Goal: Information Seeking & Learning: Learn about a topic

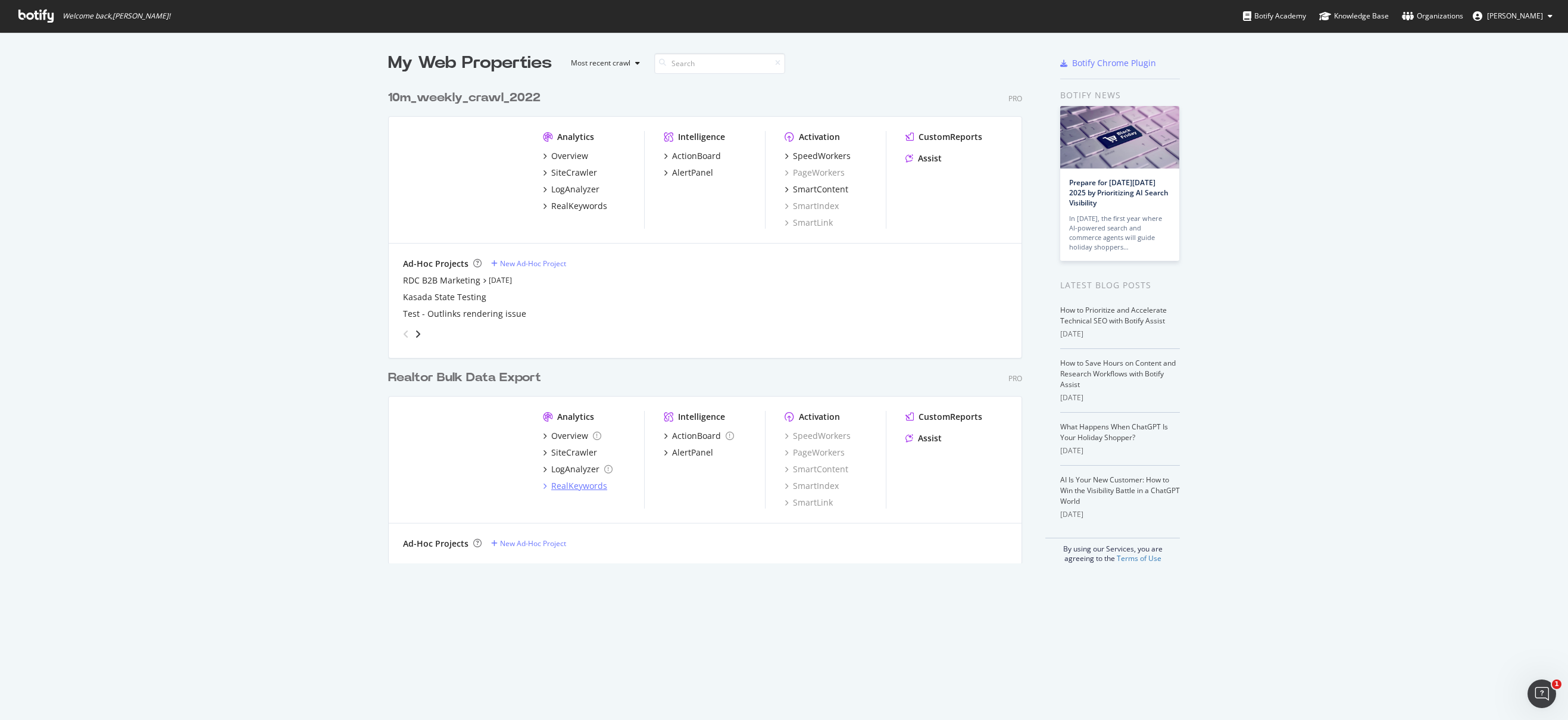
click at [569, 483] on div "RealKeywords" at bounding box center [579, 486] width 56 height 12
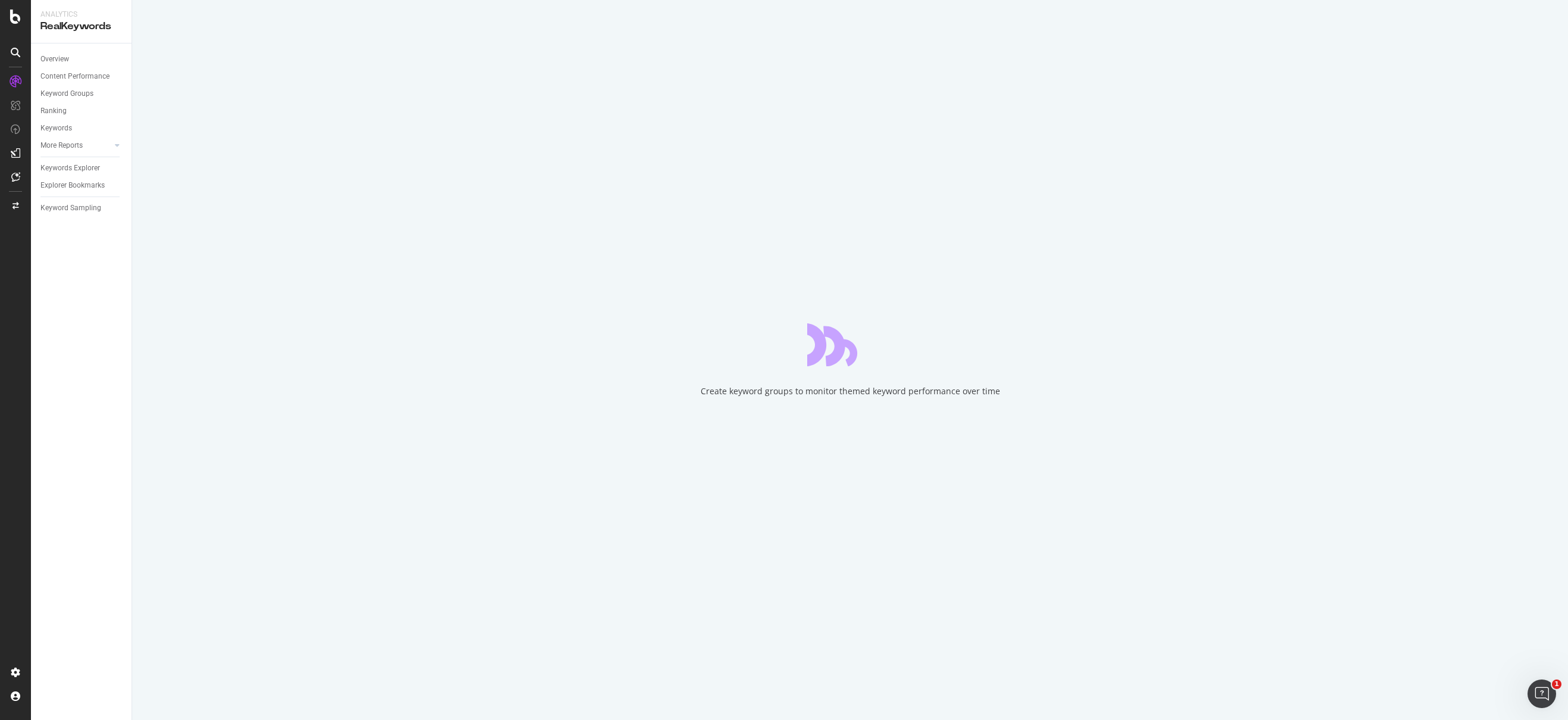
click at [1195, 434] on div "Create keyword groups to monitor themed keyword performance over time" at bounding box center [850, 360] width 1436 height 720
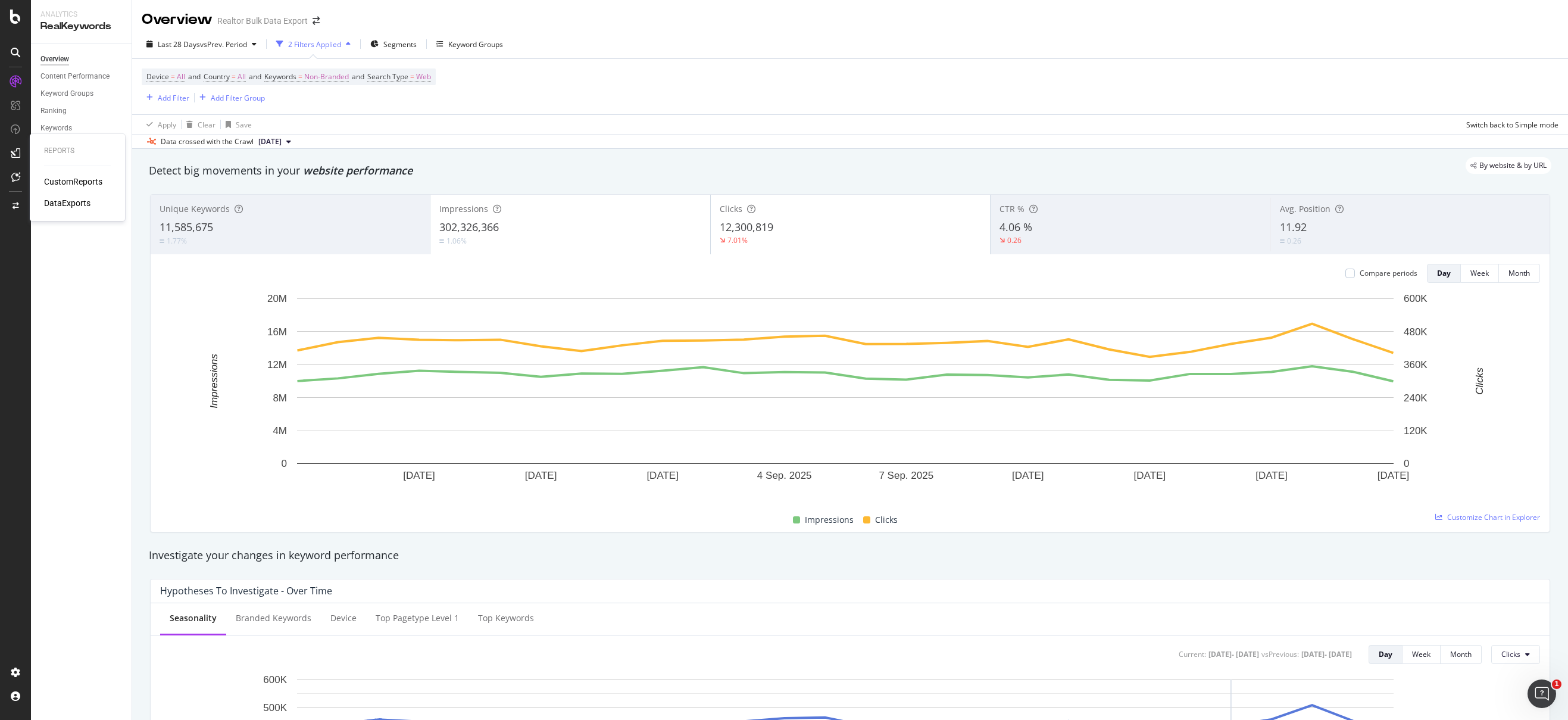
click at [17, 150] on icon at bounding box center [15, 153] width 10 height 10
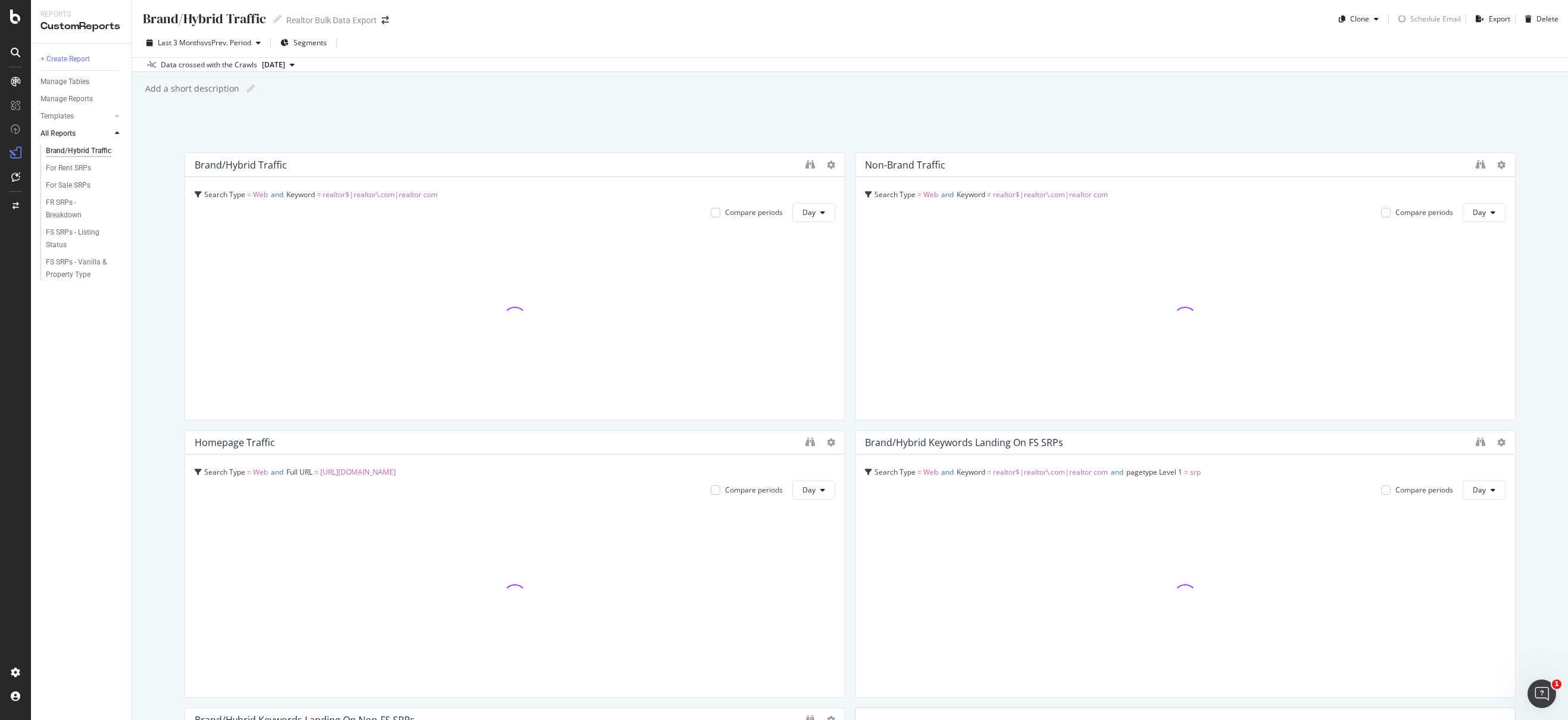
click at [1292, 69] on div "Data crossed with the Crawls [DATE]" at bounding box center [850, 64] width 1436 height 14
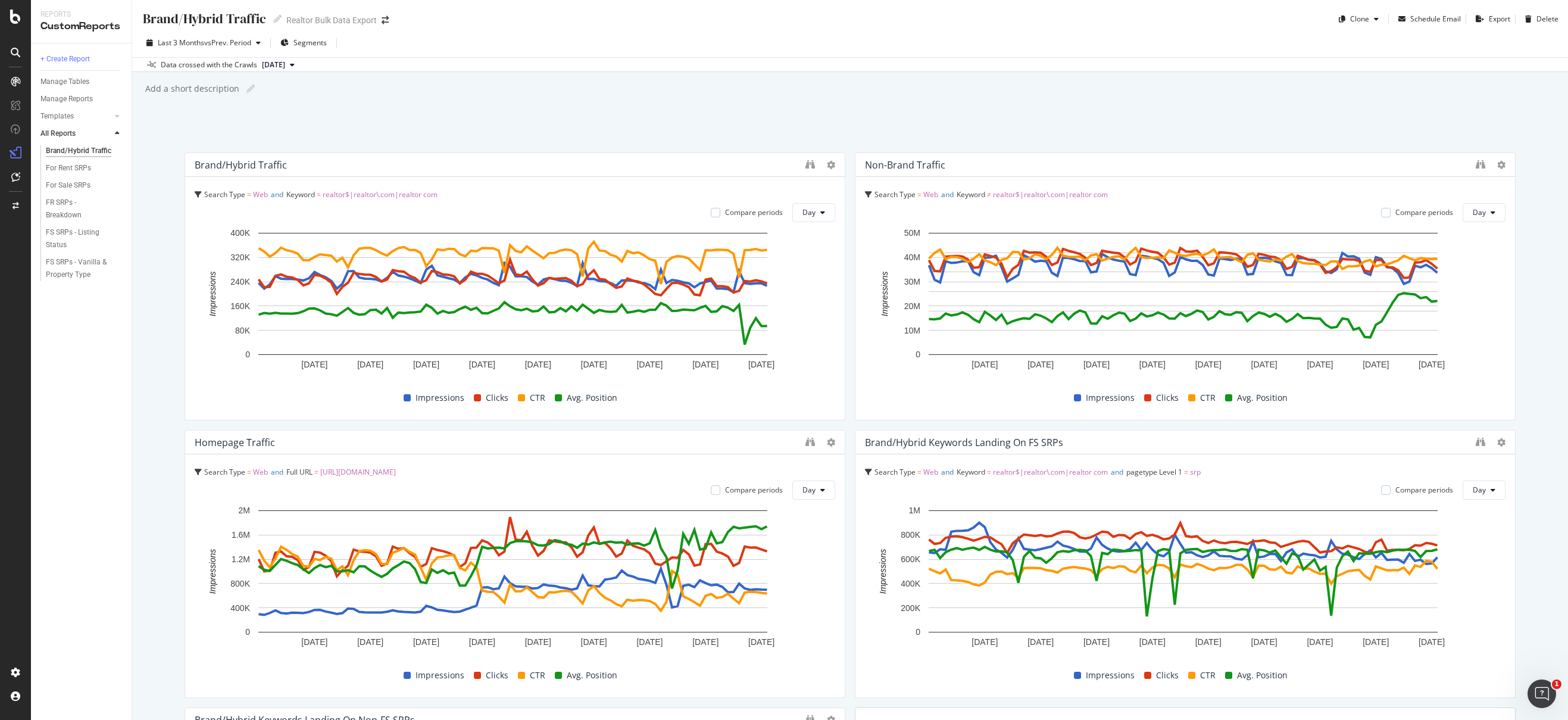
click at [973, 41] on div "Last 3 Months vs Prev. Period Segments" at bounding box center [850, 44] width 1436 height 23
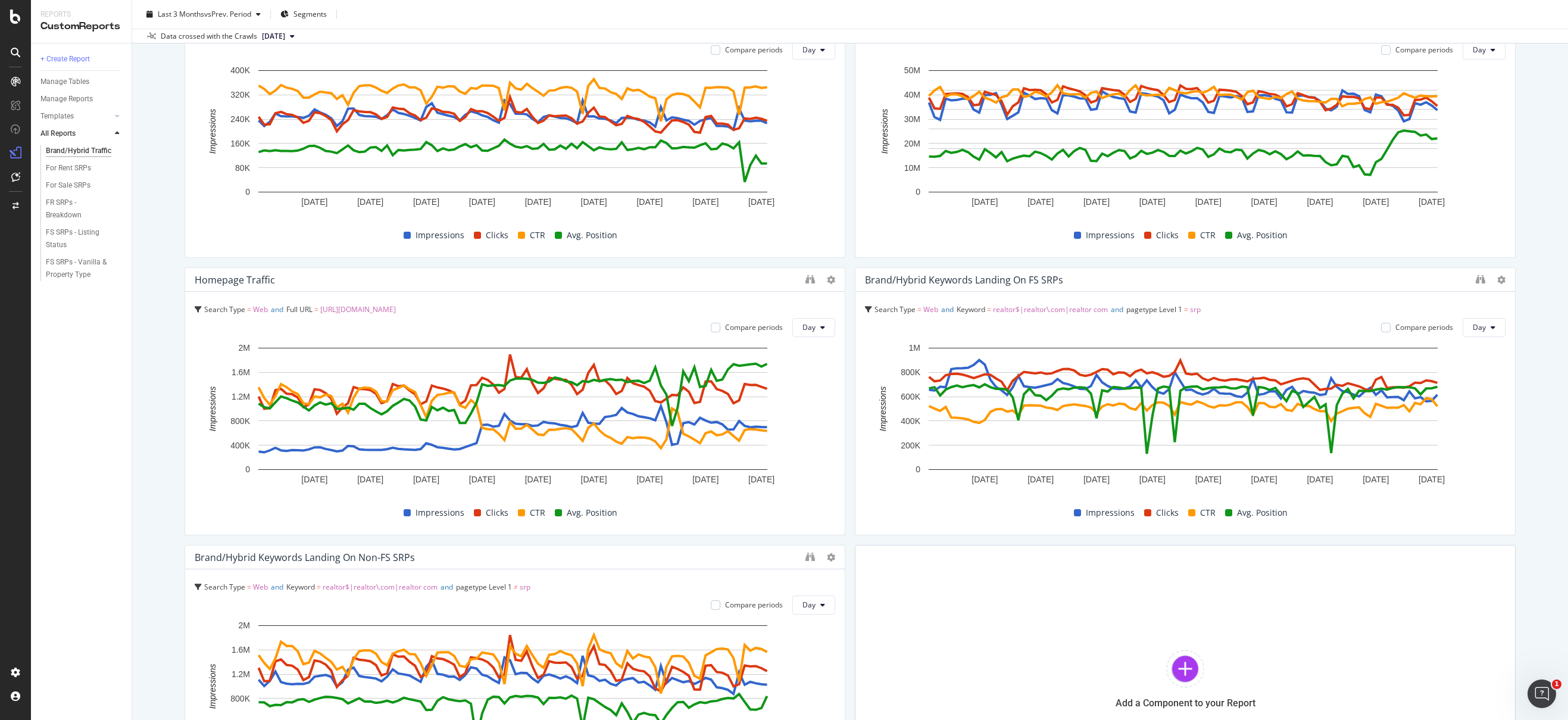
scroll to position [350, 0]
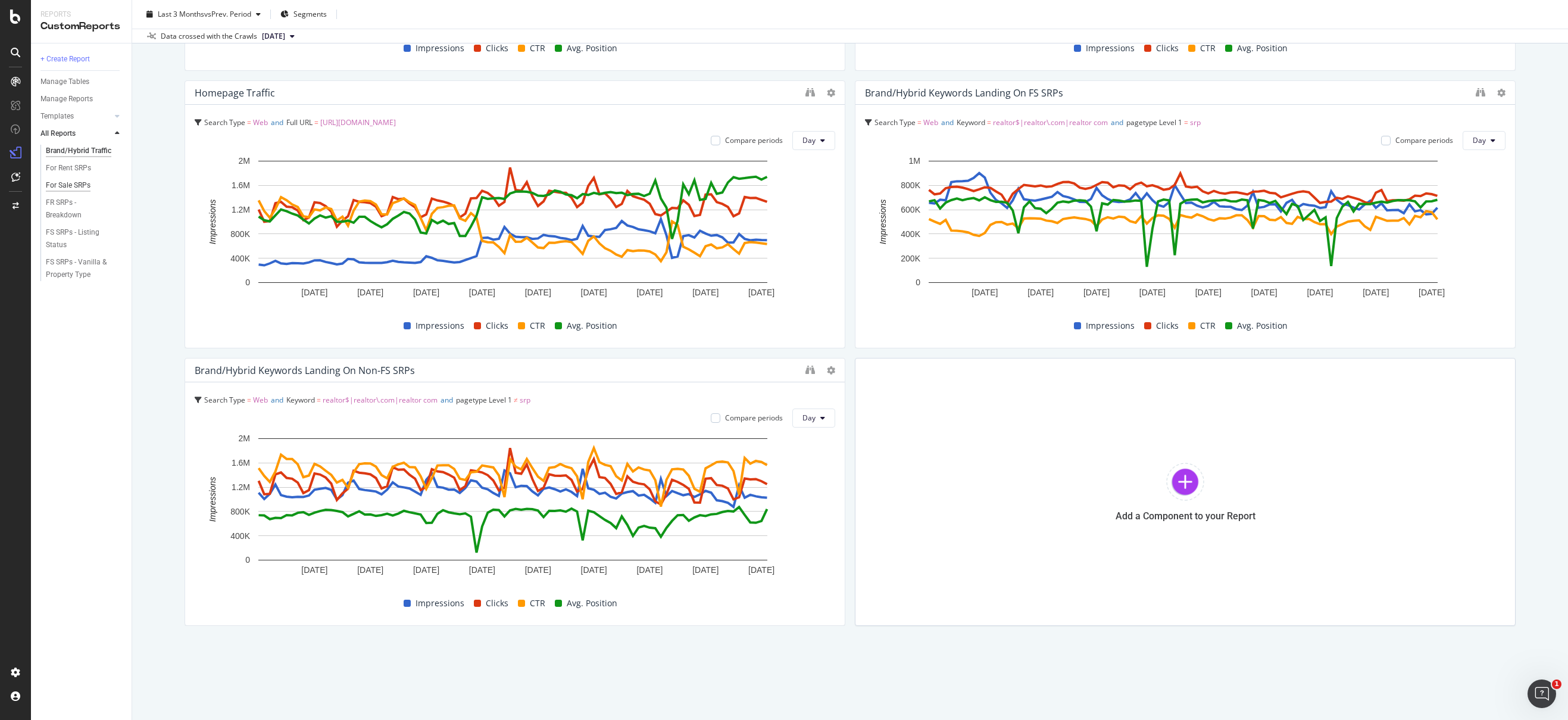
click at [63, 180] on div "For Sale SRPs" at bounding box center [68, 186] width 44 height 12
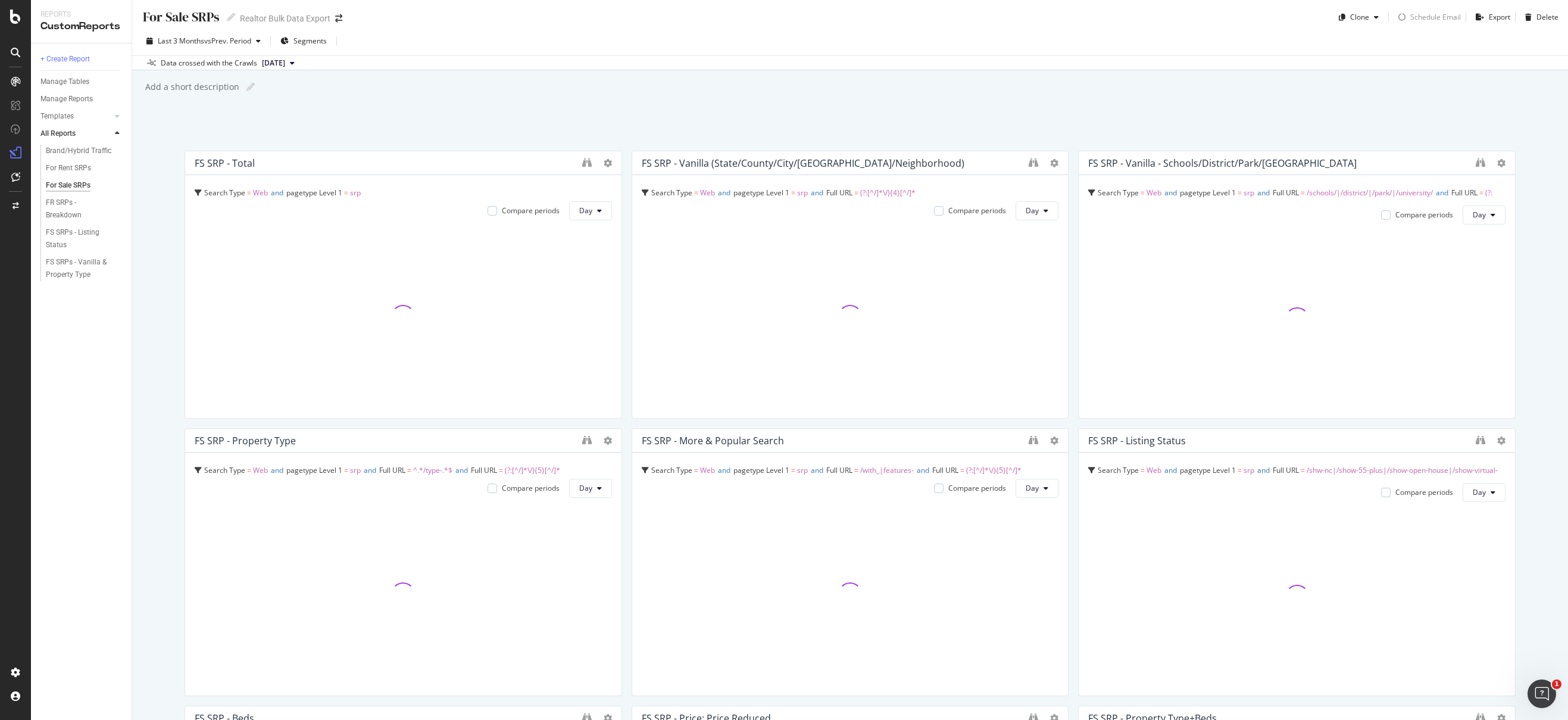
scroll to position [3, 0]
click at [1124, 31] on div "Last 3 Months vs Prev. Period Segments" at bounding box center [850, 43] width 1436 height 23
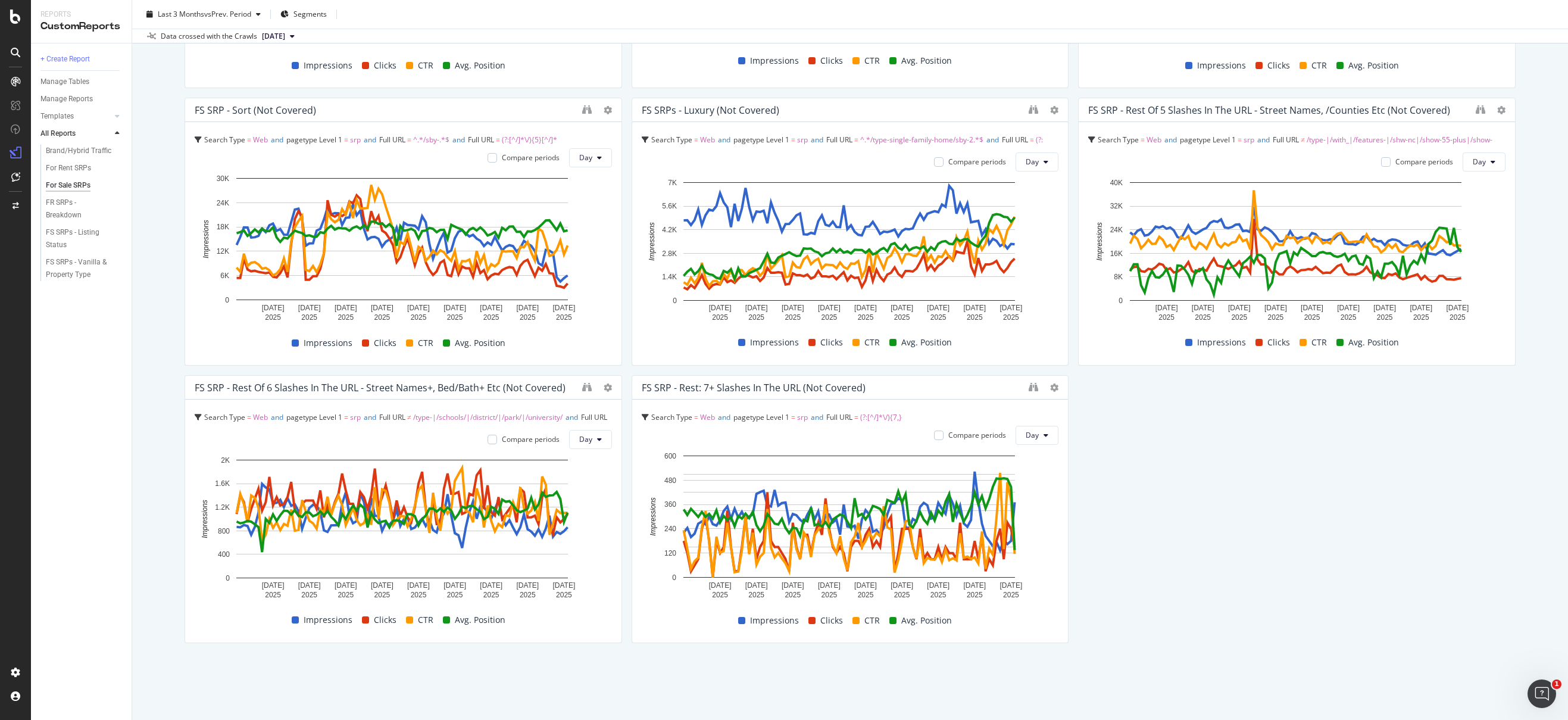
scroll to position [1459, 0]
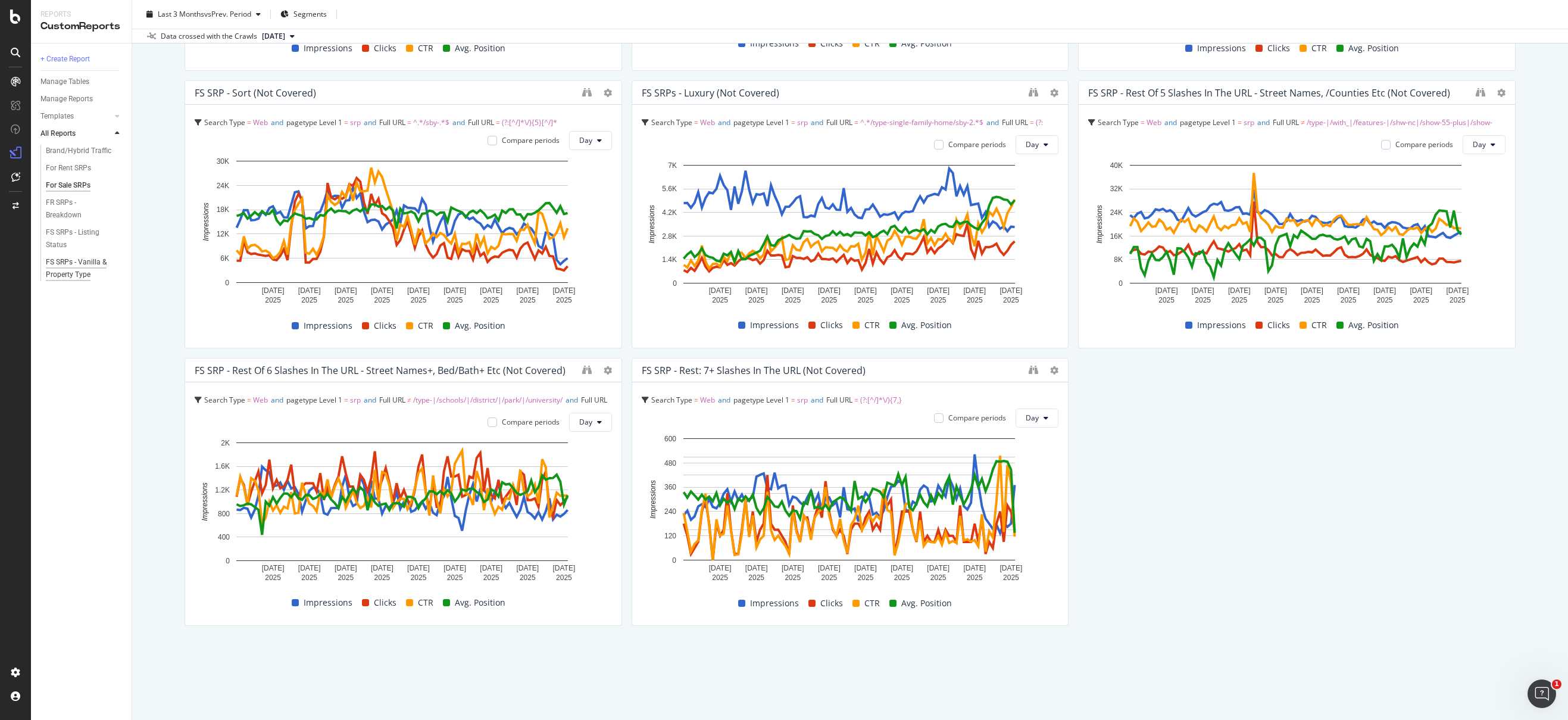
click at [80, 272] on div "FS SRPs - Vanilla & Property Type" at bounding box center [81, 268] width 69 height 25
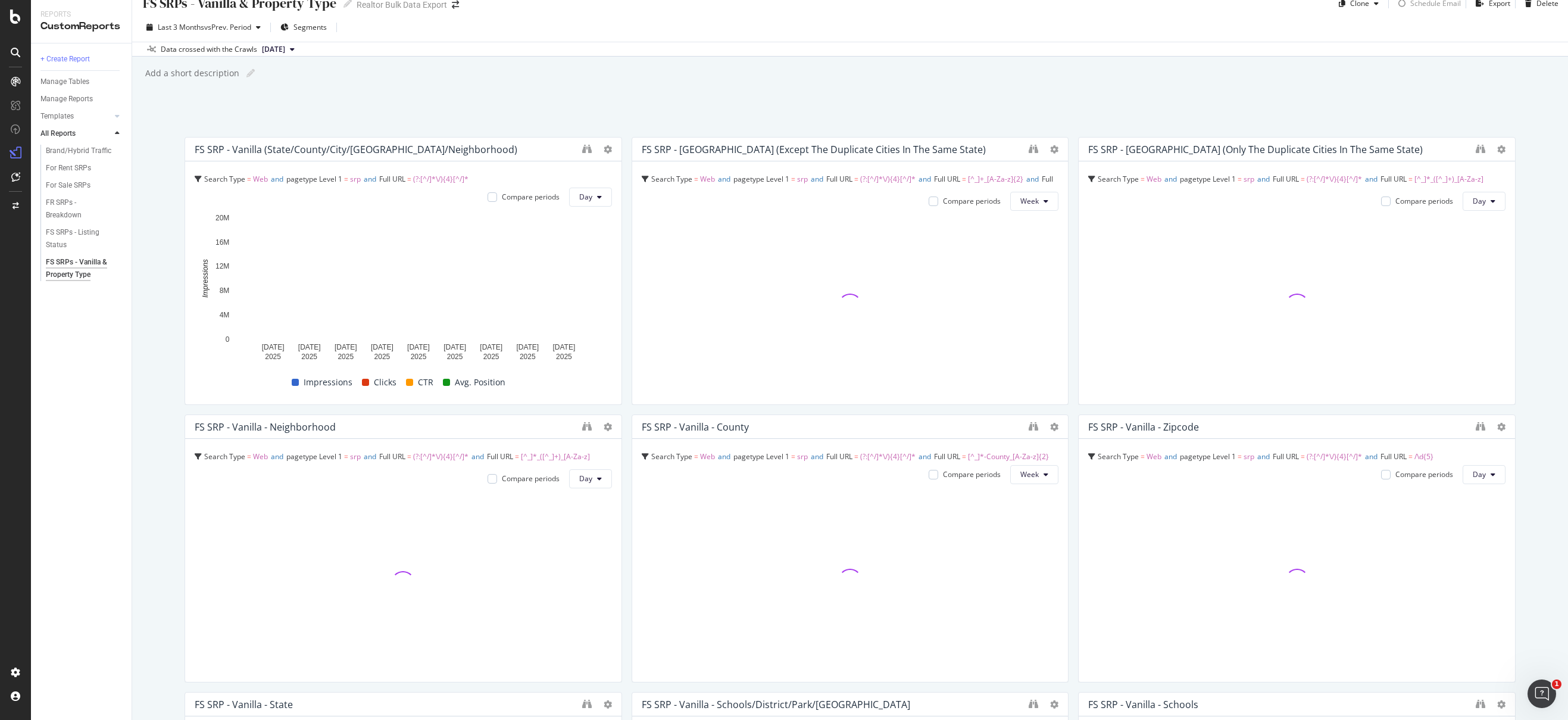
scroll to position [16, 0]
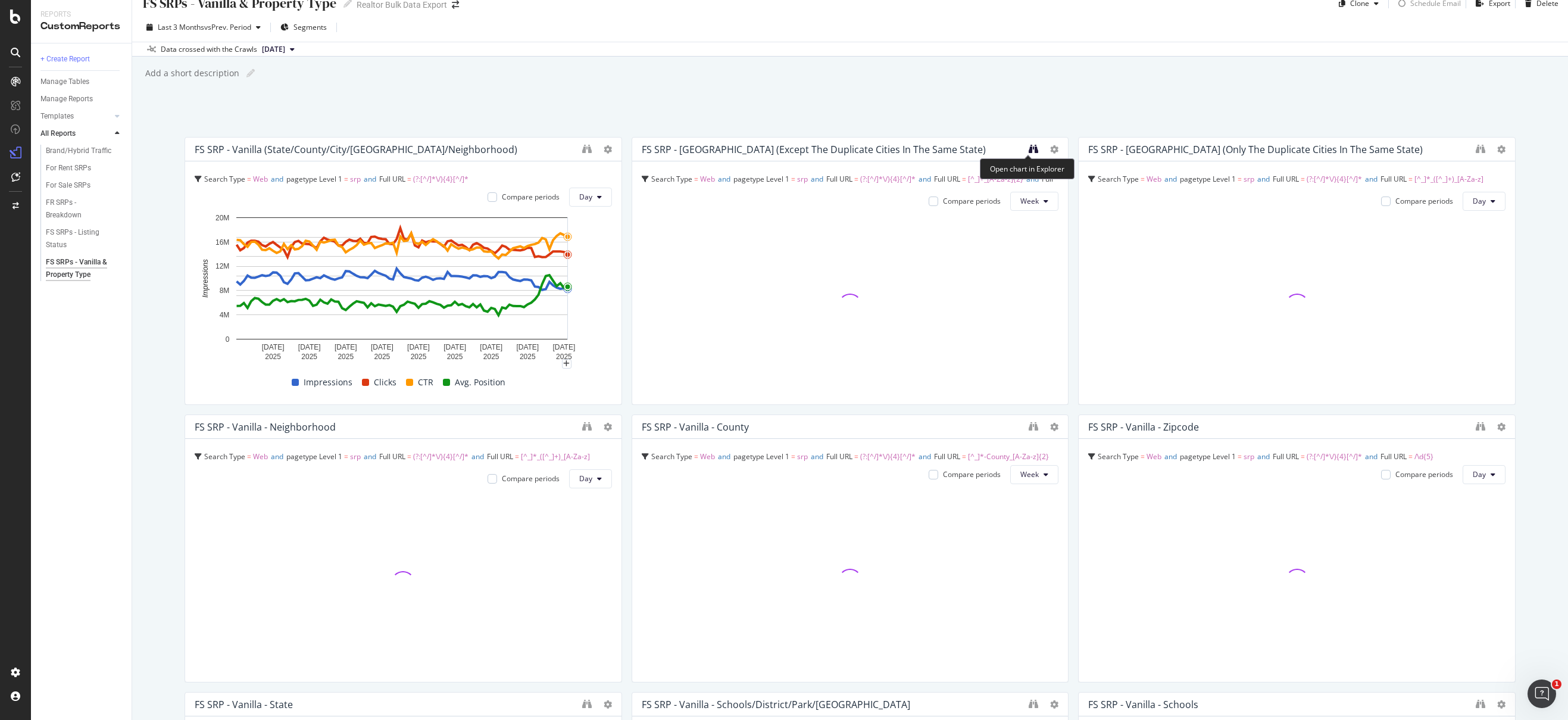
click at [1029, 149] on icon "binoculars" at bounding box center [1033, 148] width 10 height 10
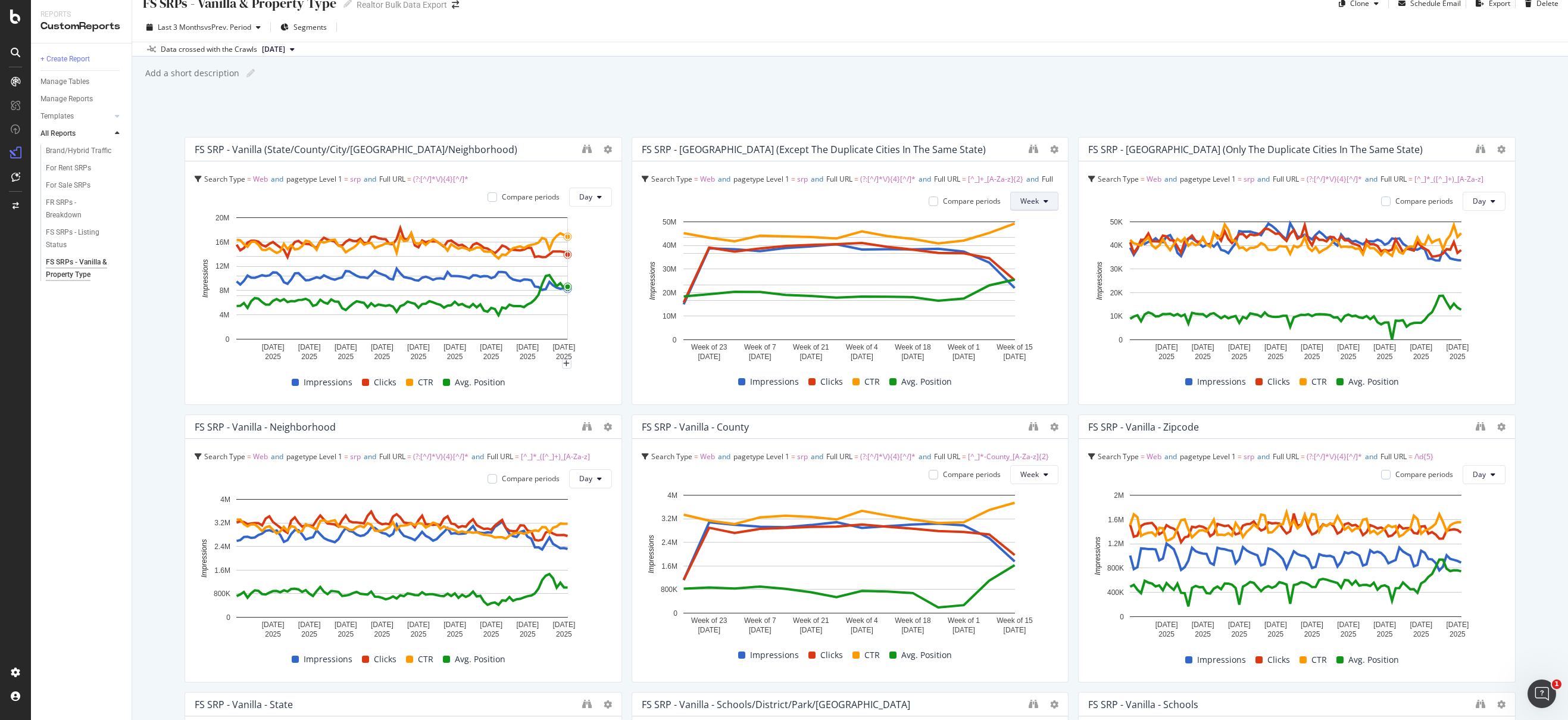
click at [1021, 200] on span "Week" at bounding box center [1029, 201] width 18 height 10
click at [1023, 221] on span "Day" at bounding box center [1025, 225] width 22 height 10
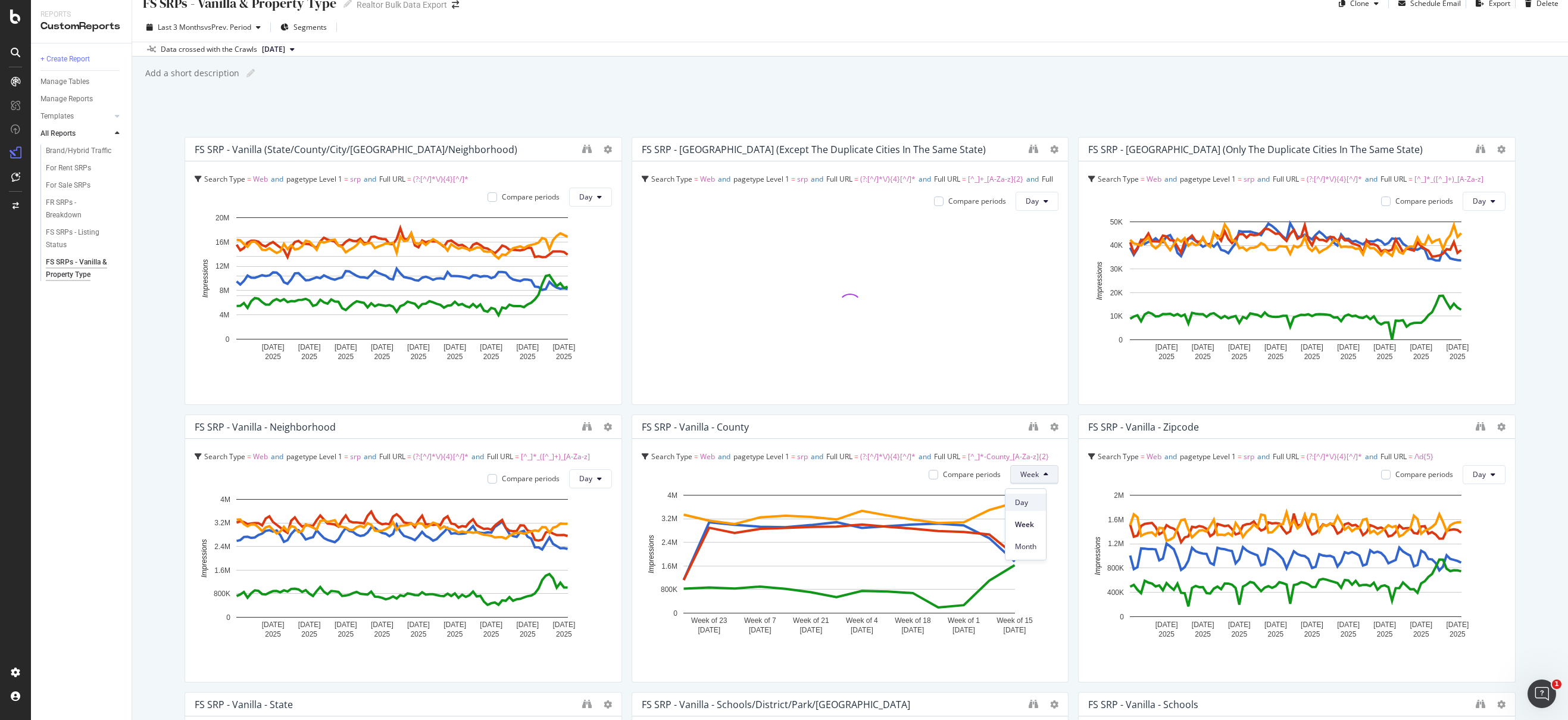
click at [1022, 501] on span "Day" at bounding box center [1025, 502] width 22 height 10
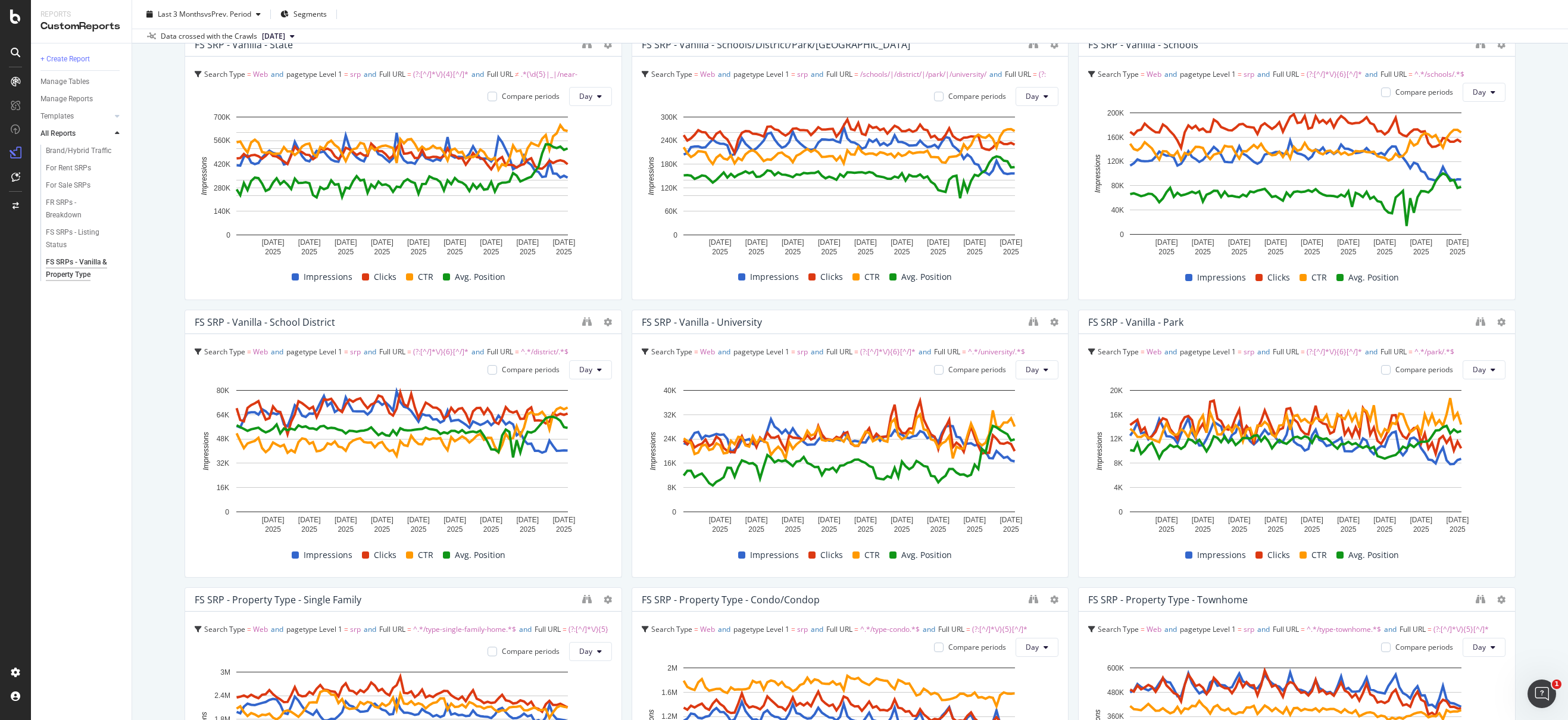
scroll to position [673, 0]
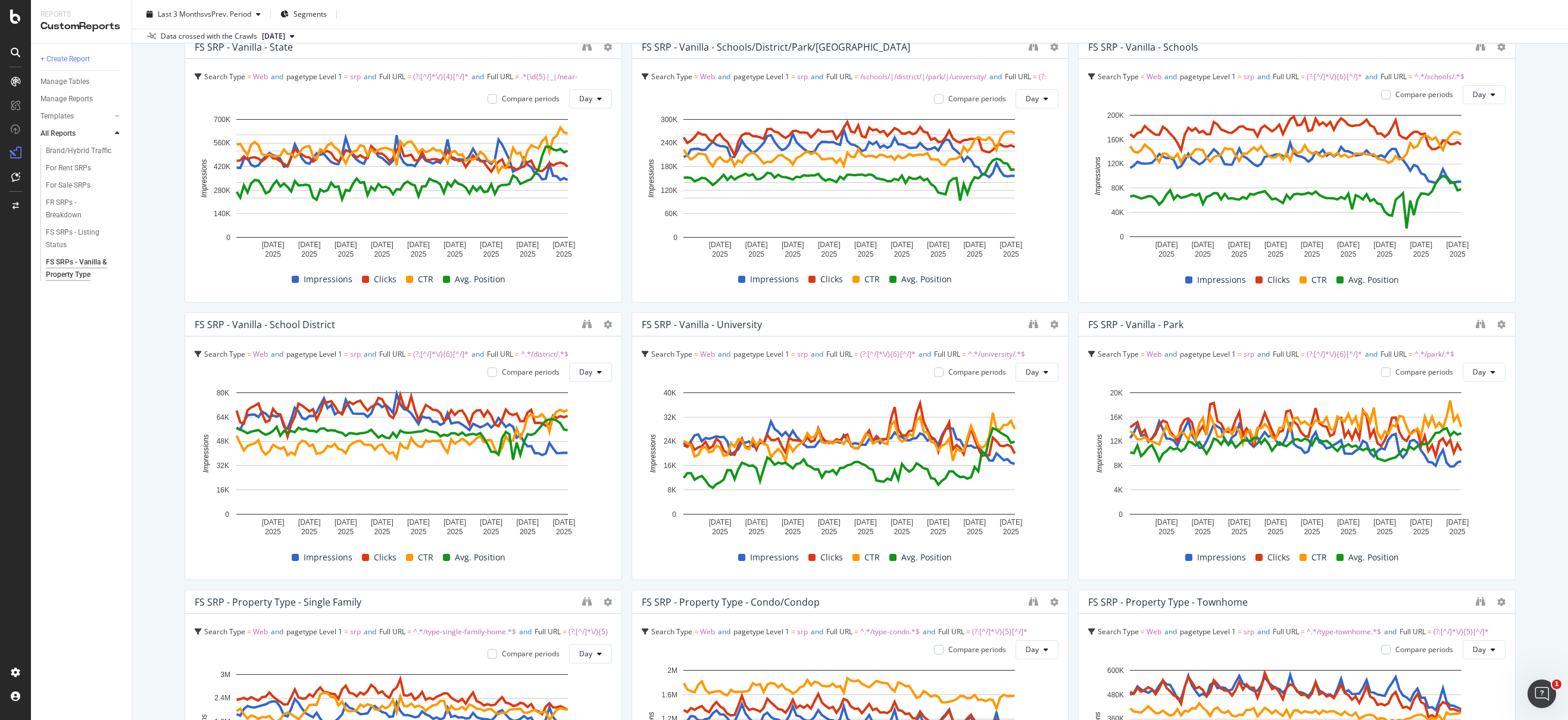
click at [93, 430] on div "+ Create Report Manage Tables Manage Reports Templates AI Bots in Search Busine…" at bounding box center [82, 382] width 101 height 677
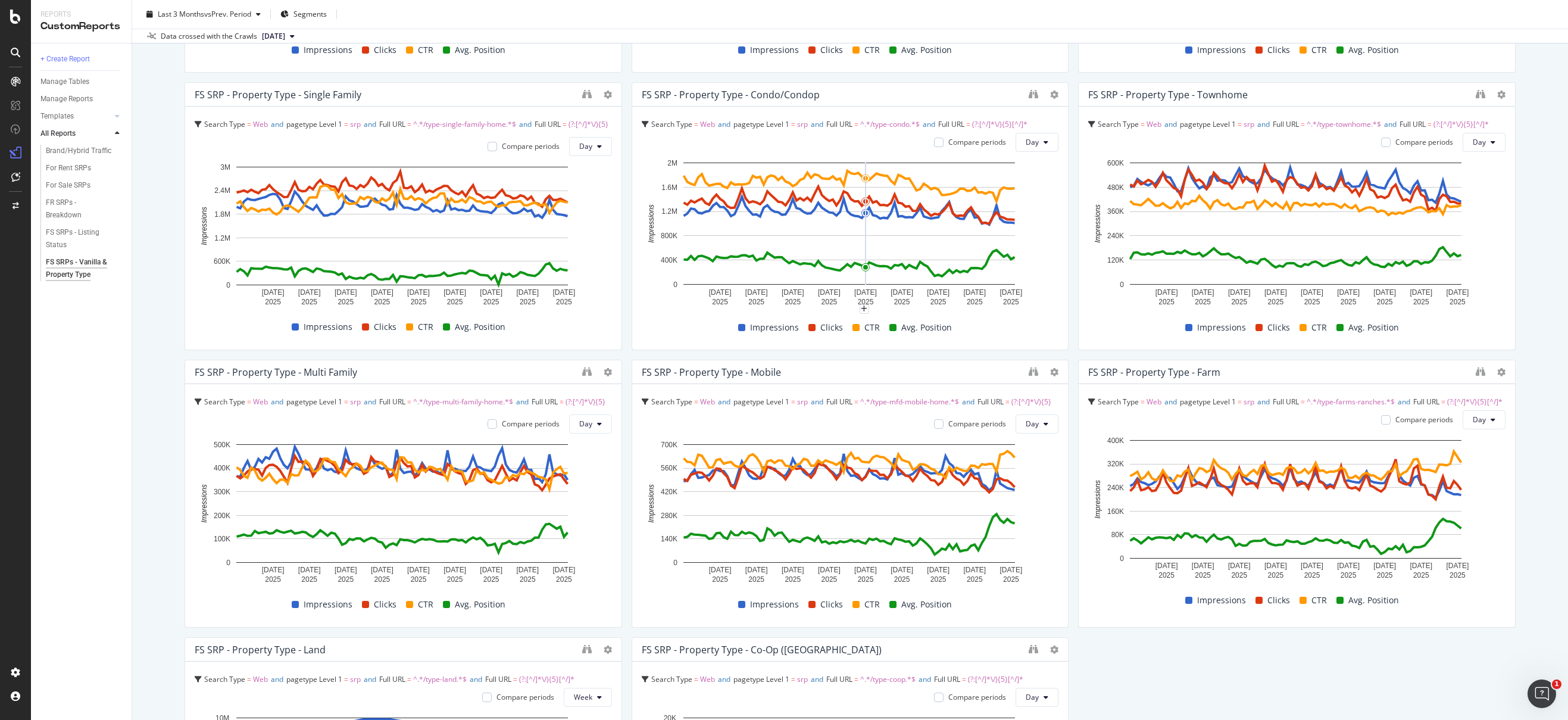
scroll to position [1340, 0]
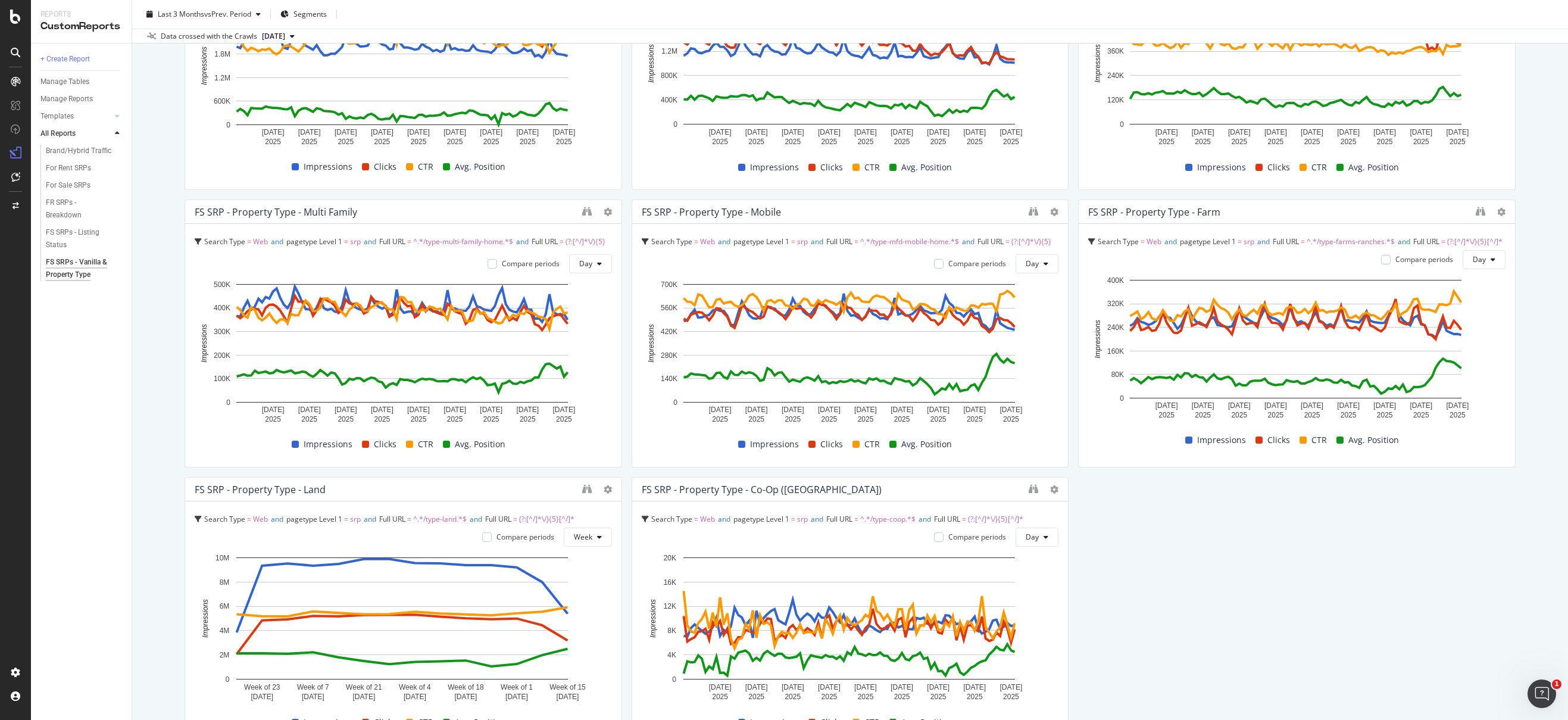
click at [62, 389] on div "+ Create Report Manage Tables Manage Reports Templates AI Bots in Search Busine…" at bounding box center [82, 382] width 101 height 677
click at [572, 527] on button "Week" at bounding box center [588, 537] width 49 height 19
click at [591, 563] on span "Day" at bounding box center [581, 560] width 22 height 10
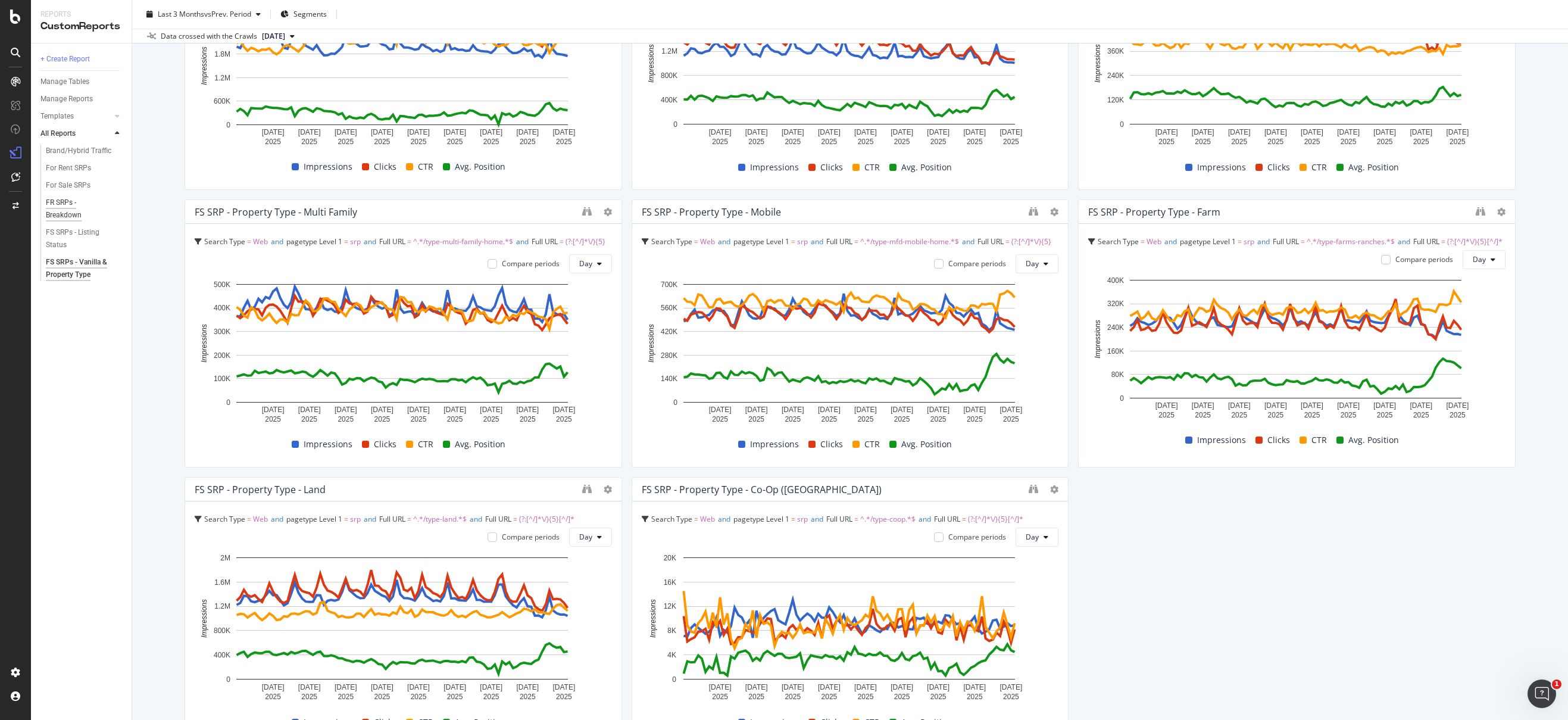
click at [65, 209] on div "FR SRPs - Breakdown" at bounding box center [79, 209] width 66 height 25
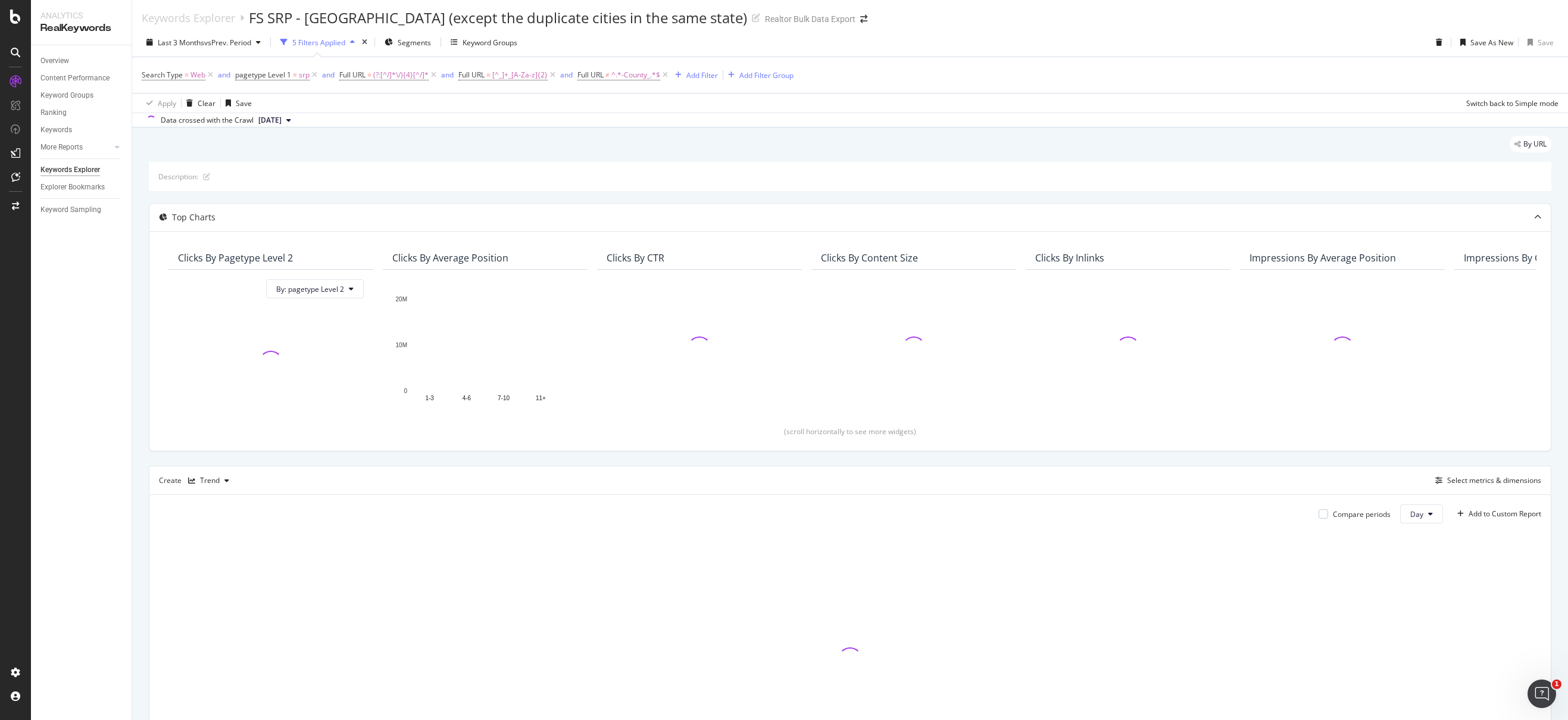
scroll to position [3, 0]
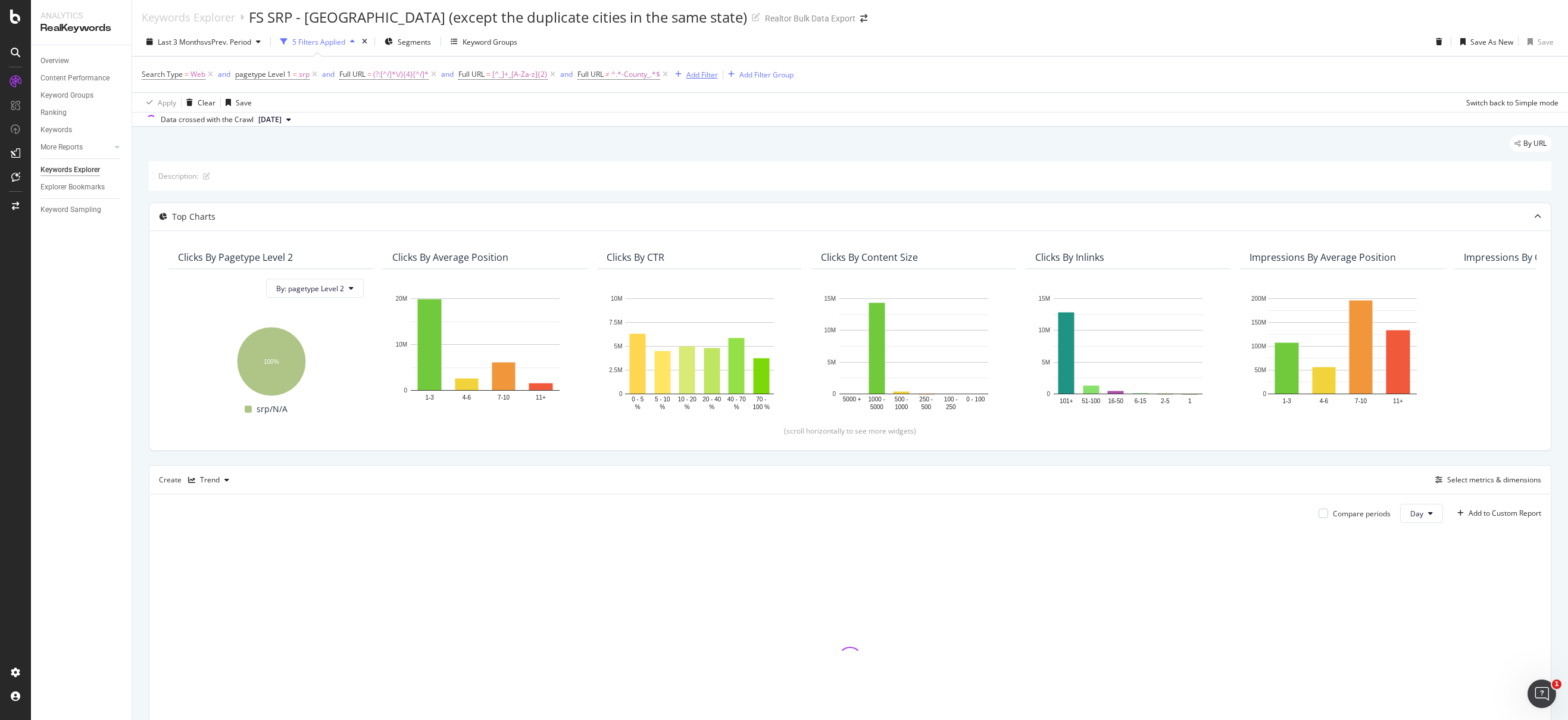
click at [694, 73] on div "Add Filter" at bounding box center [702, 75] width 31 height 10
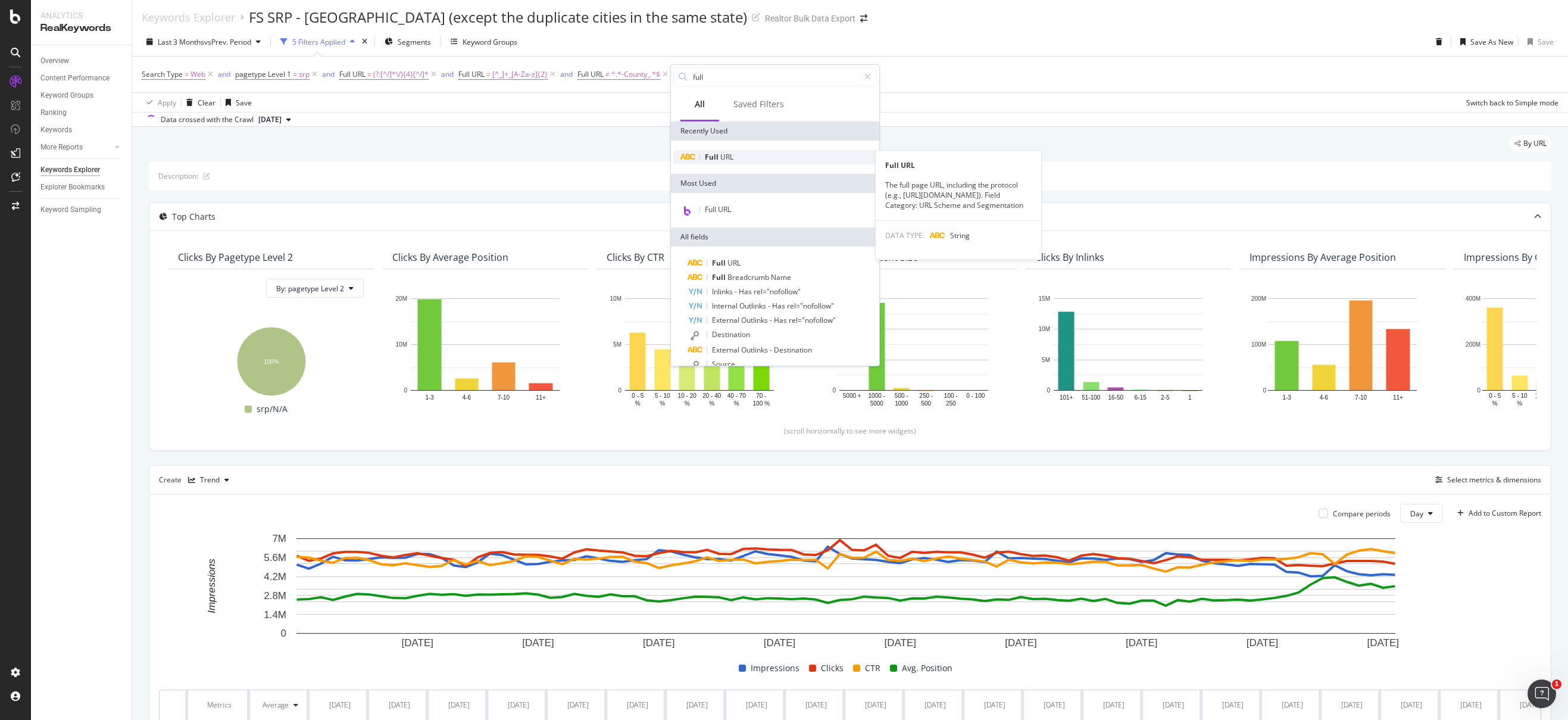
type input "full"
click at [726, 159] on span "URL" at bounding box center [727, 157] width 13 height 10
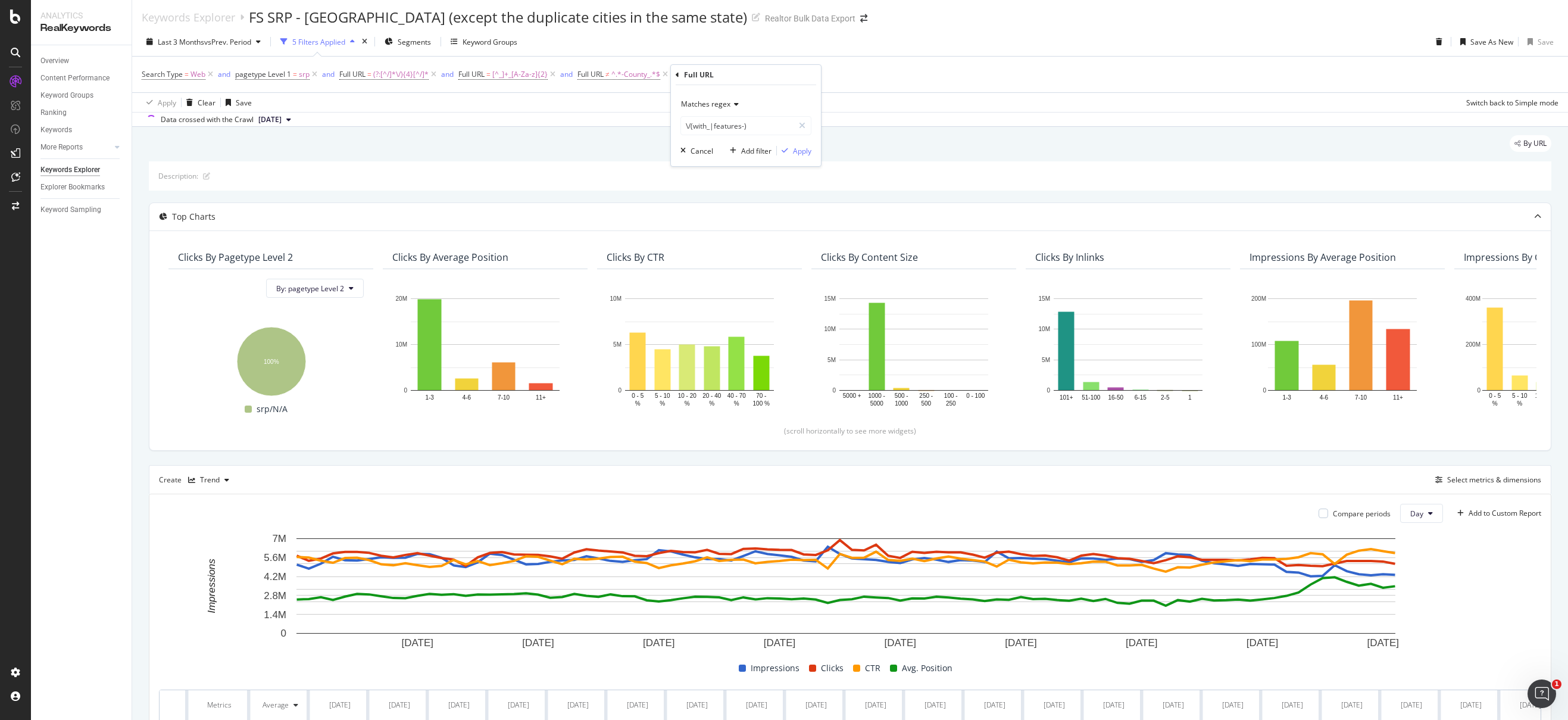
click at [734, 106] on icon at bounding box center [735, 104] width 9 height 7
click at [720, 222] on div "Contains" at bounding box center [747, 221] width 127 height 16
click at [735, 124] on input "\/(with_|features-)" at bounding box center [737, 126] width 113 height 19
paste input "/Fremont_CA"
type input "/Fremont_CA"
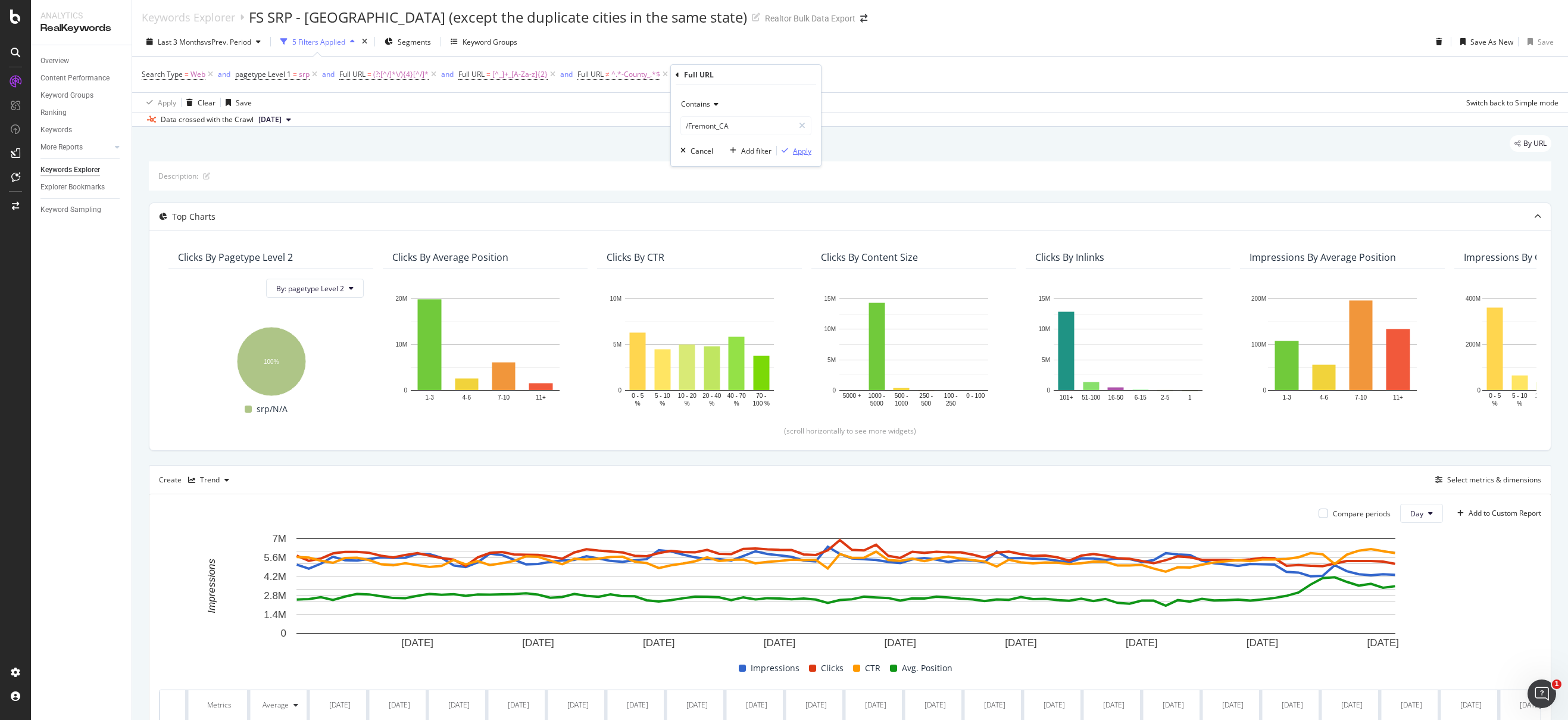
click at [804, 148] on div "Apply" at bounding box center [801, 151] width 18 height 10
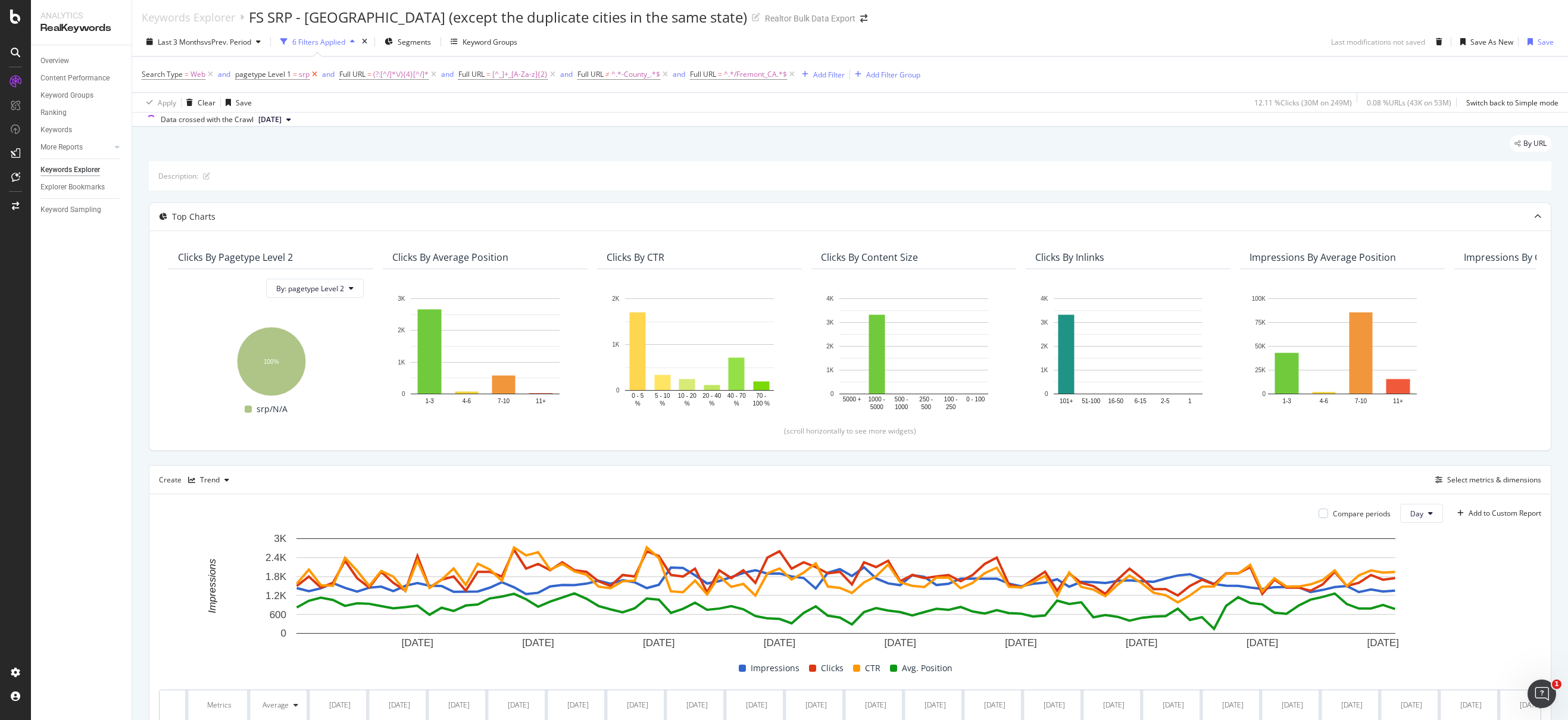
click at [315, 73] on icon at bounding box center [315, 75] width 10 height 12
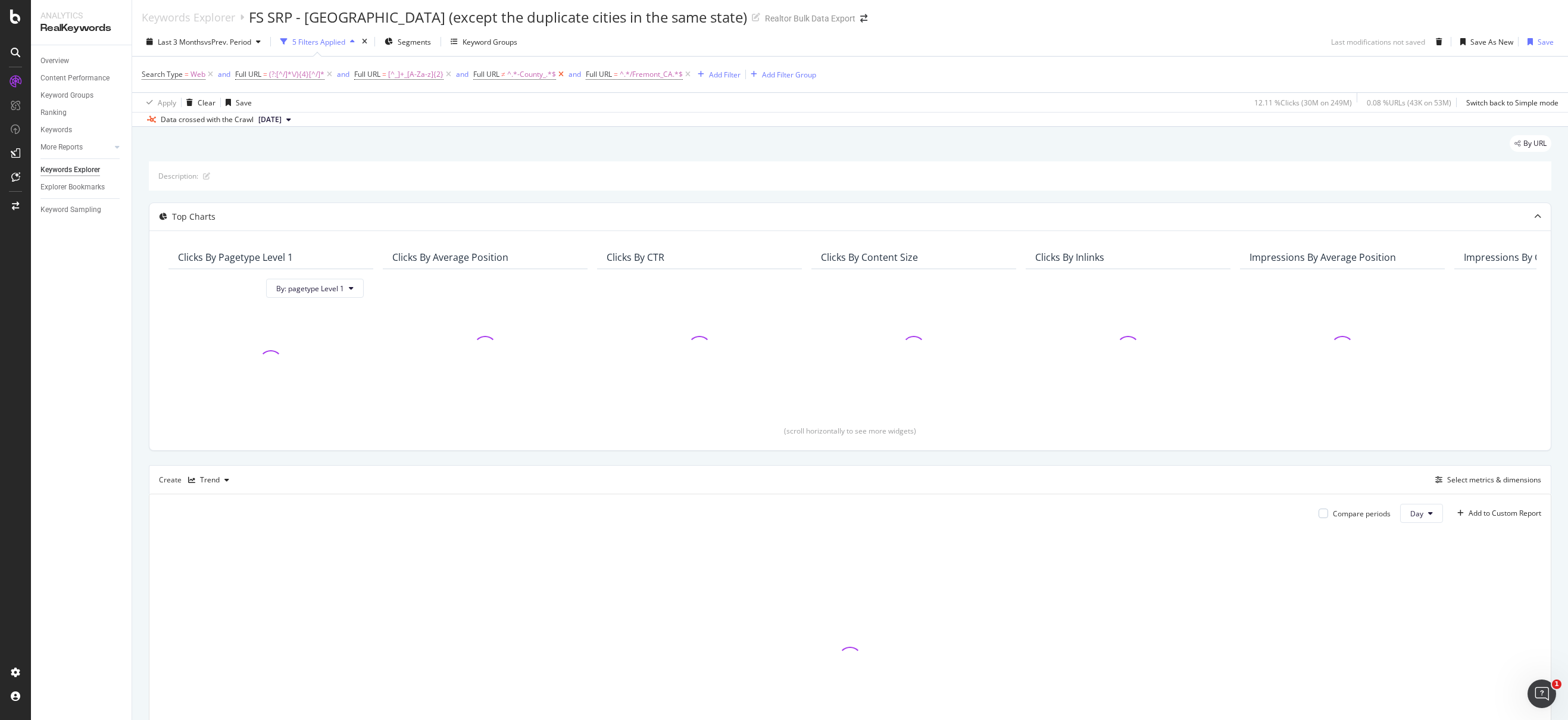
click at [561, 72] on icon at bounding box center [561, 75] width 10 height 12
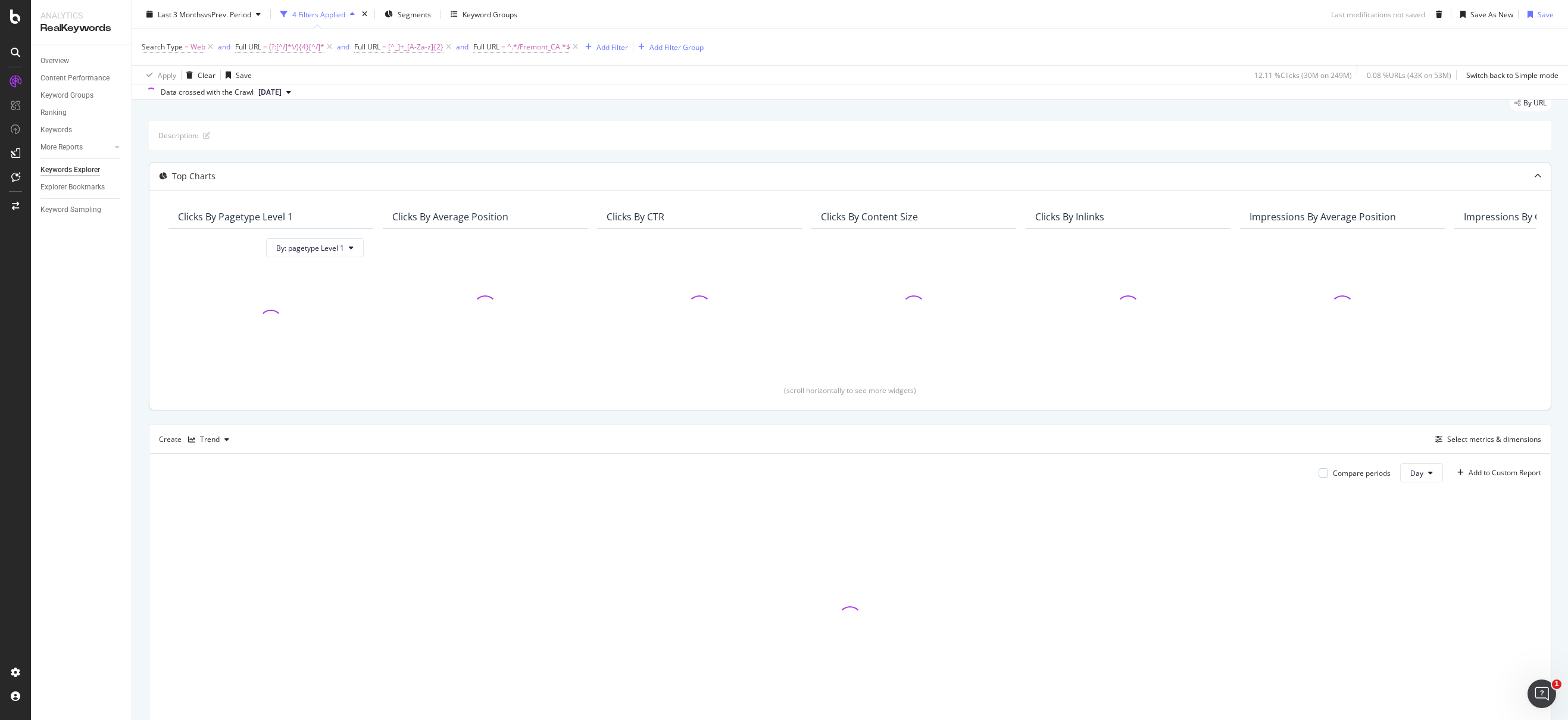
scroll to position [119, 0]
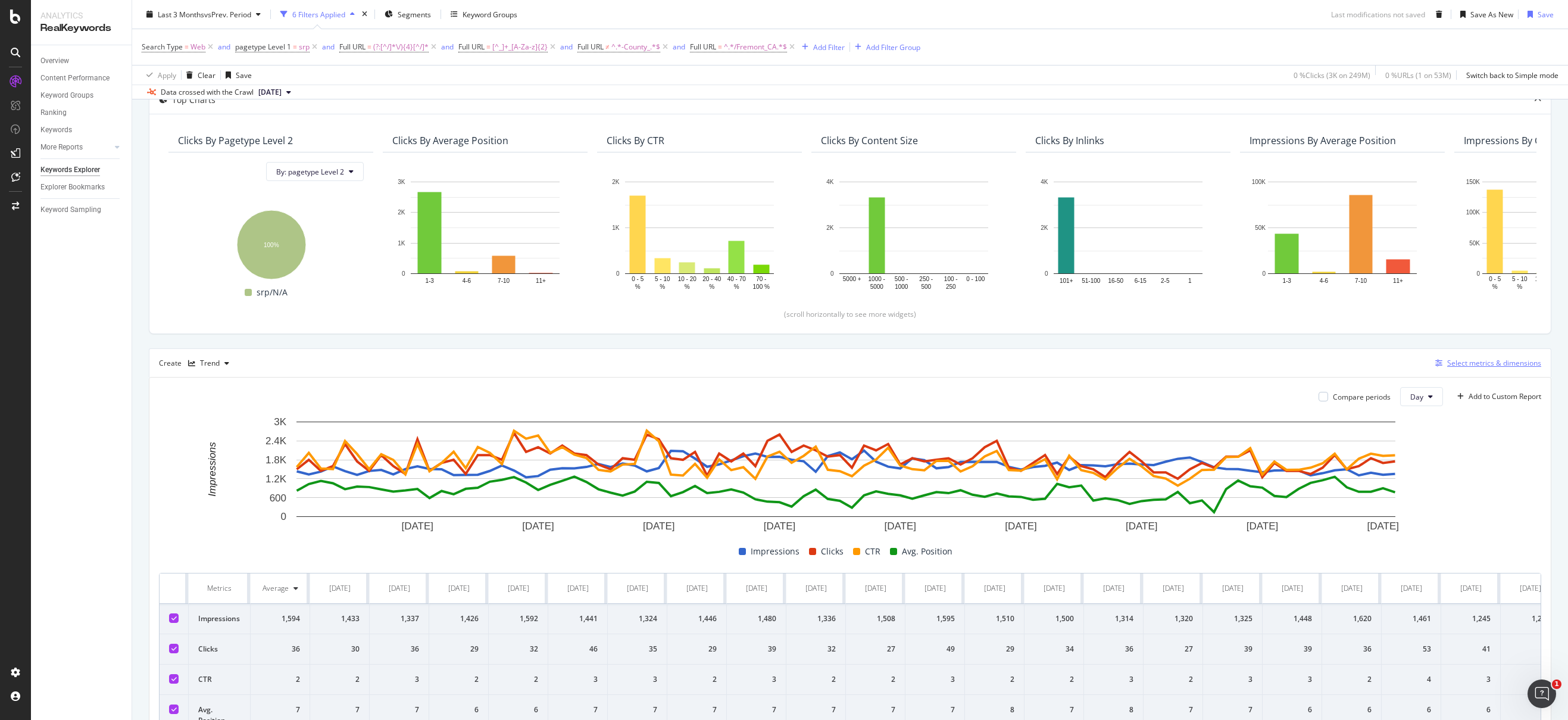
click at [1480, 365] on div "Select metrics & dimensions" at bounding box center [1494, 363] width 94 height 10
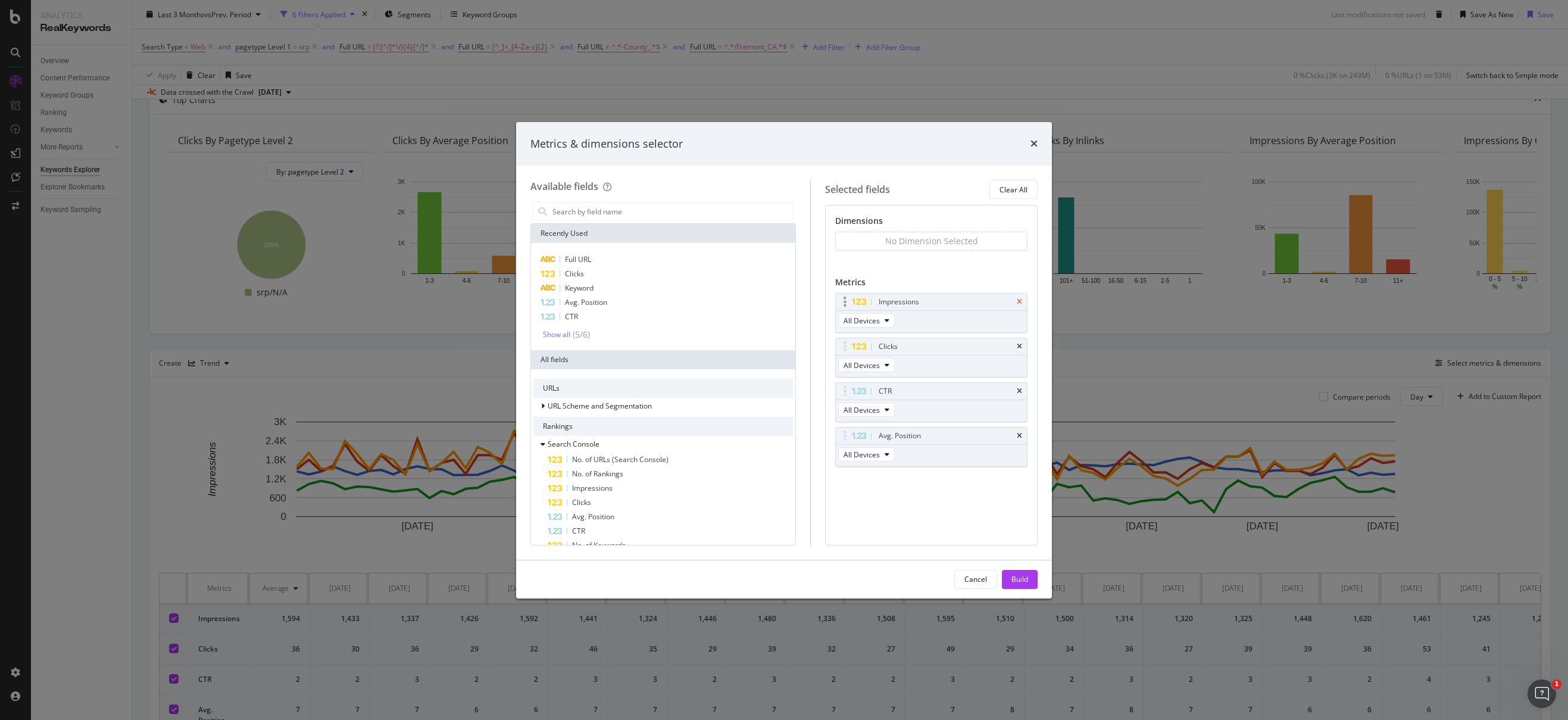
click at [1018, 300] on icon "times" at bounding box center [1019, 302] width 5 height 7
click at [1020, 344] on icon "times" at bounding box center [1019, 346] width 5 height 7
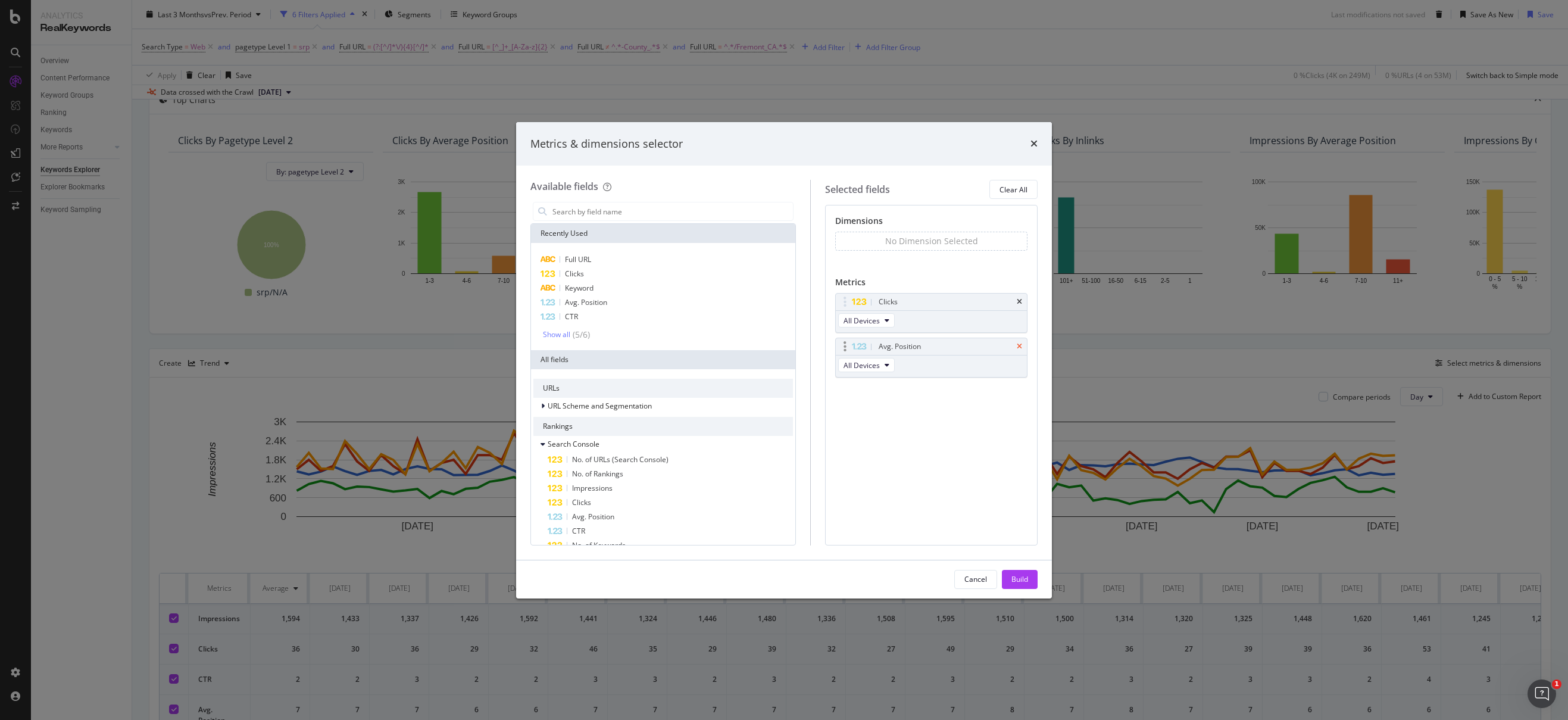
click at [1020, 347] on icon "times" at bounding box center [1019, 346] width 5 height 7
click at [589, 255] on span "Full URL" at bounding box center [578, 259] width 26 height 10
click at [1017, 578] on div "Build" at bounding box center [1019, 579] width 16 height 10
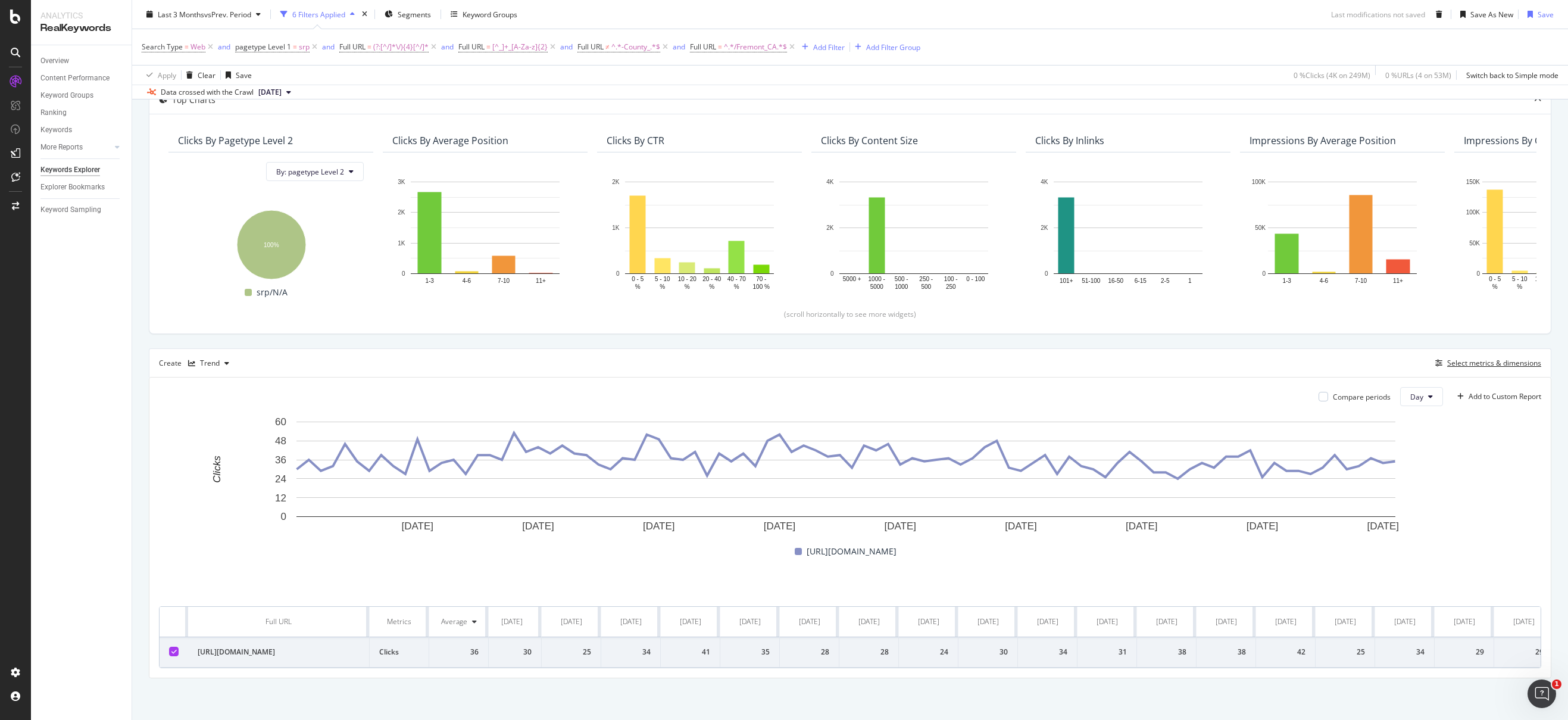
scroll to position [0, 4434]
click at [283, 49] on span "pagetype Level 1" at bounding box center [263, 47] width 56 height 10
click at [292, 113] on input "srp" at bounding box center [303, 115] width 113 height 19
click at [369, 114] on icon at bounding box center [367, 115] width 7 height 9
click at [302, 116] on input "text" at bounding box center [311, 115] width 130 height 19
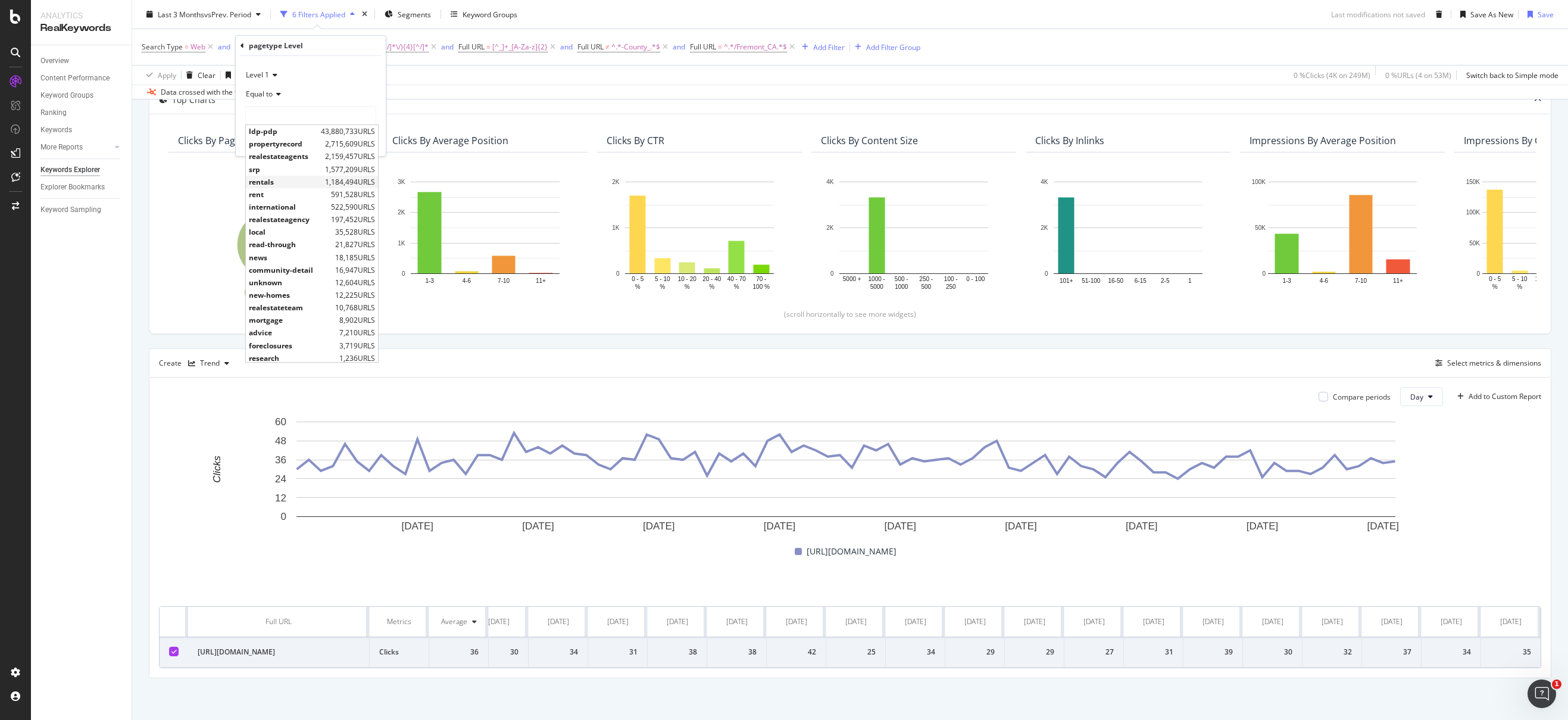
click at [272, 180] on span "rentals" at bounding box center [285, 182] width 73 height 10
type input "rentals"
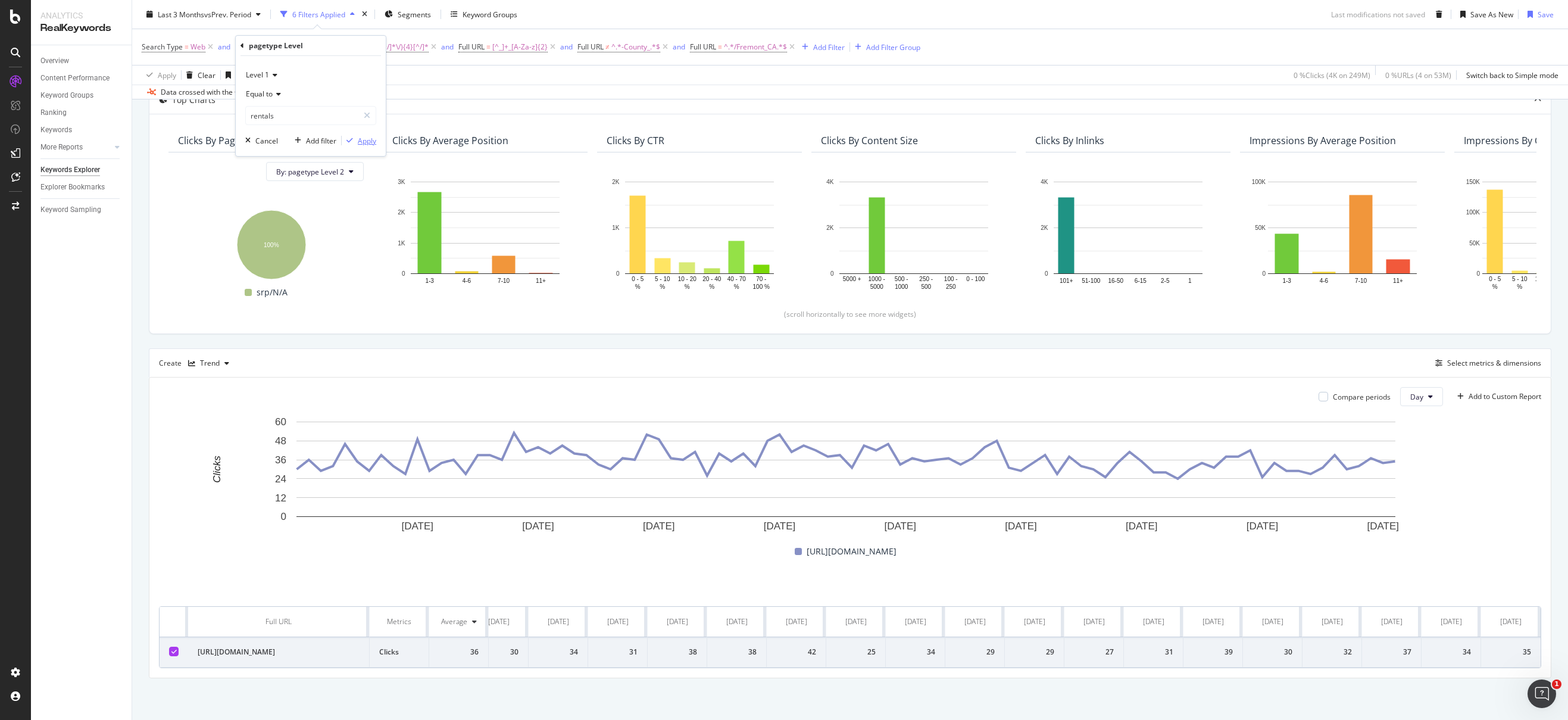
click at [364, 138] on div "Apply" at bounding box center [367, 141] width 18 height 10
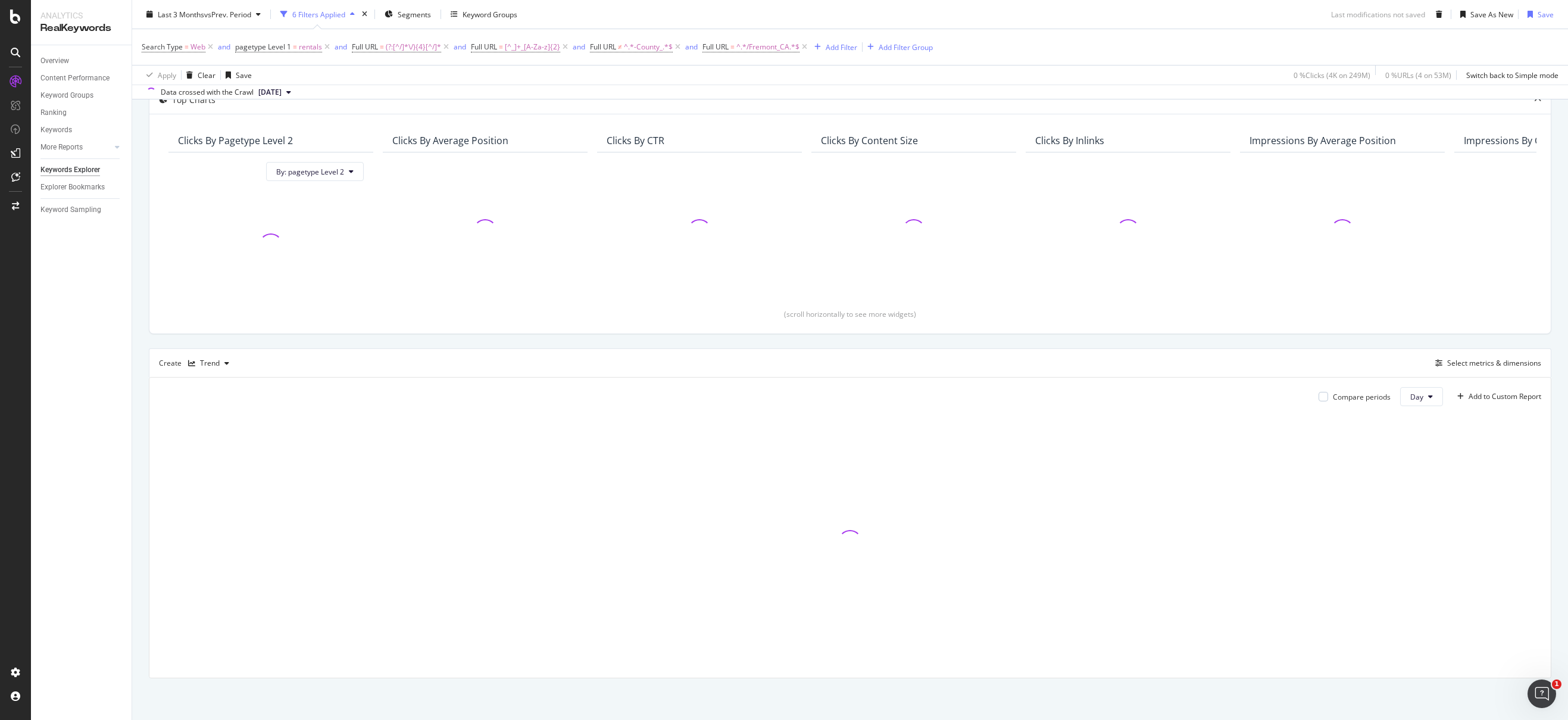
click at [949, 31] on div "Search Type = Web and pagetype Level 1 = rentals and Full URL = (?:[^/]*\/){4}[…" at bounding box center [850, 47] width 1417 height 36
click at [277, 44] on span "pagetype Level 1" at bounding box center [263, 47] width 56 height 10
click at [365, 117] on icon at bounding box center [367, 115] width 7 height 9
click at [319, 117] on input "text" at bounding box center [311, 115] width 130 height 19
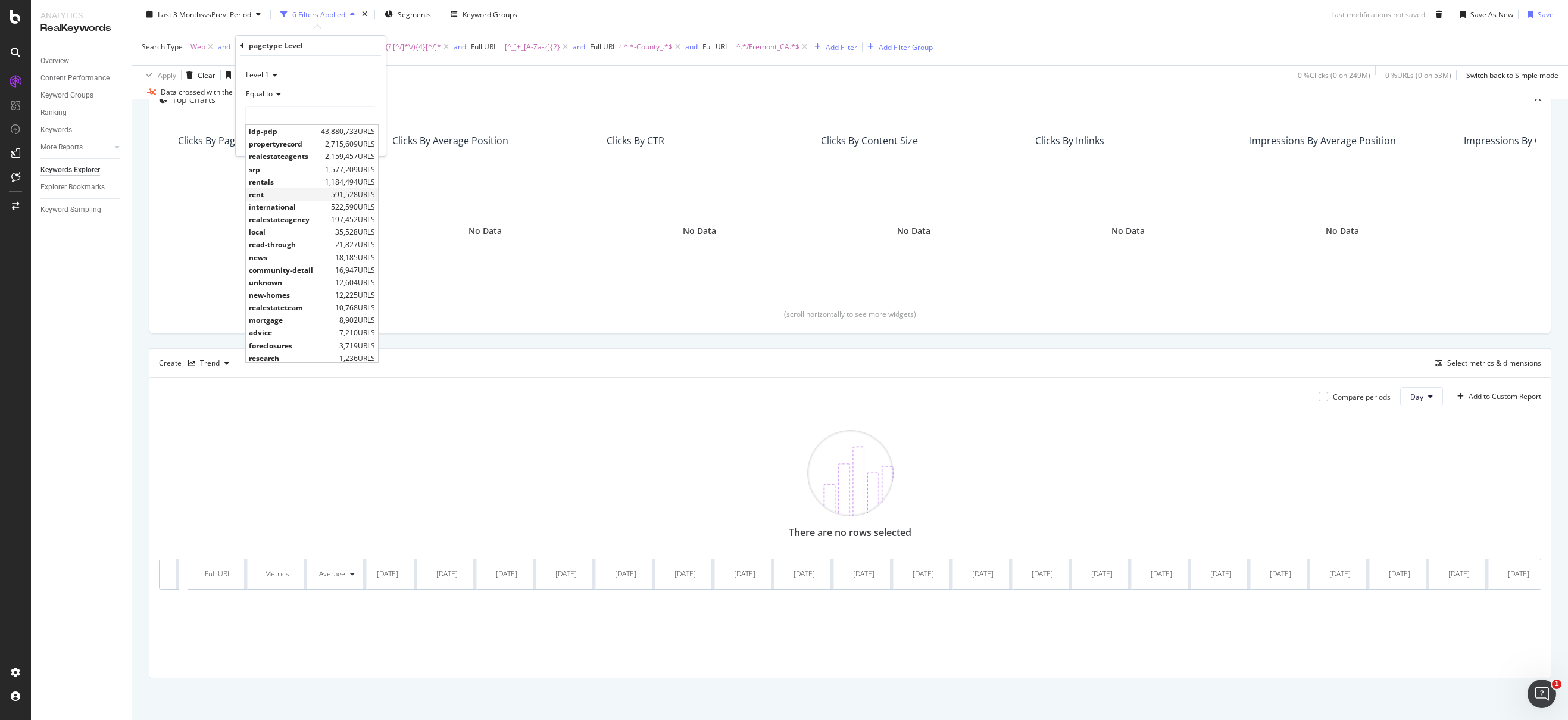
click at [279, 196] on span "rent" at bounding box center [288, 194] width 79 height 10
type input "rent"
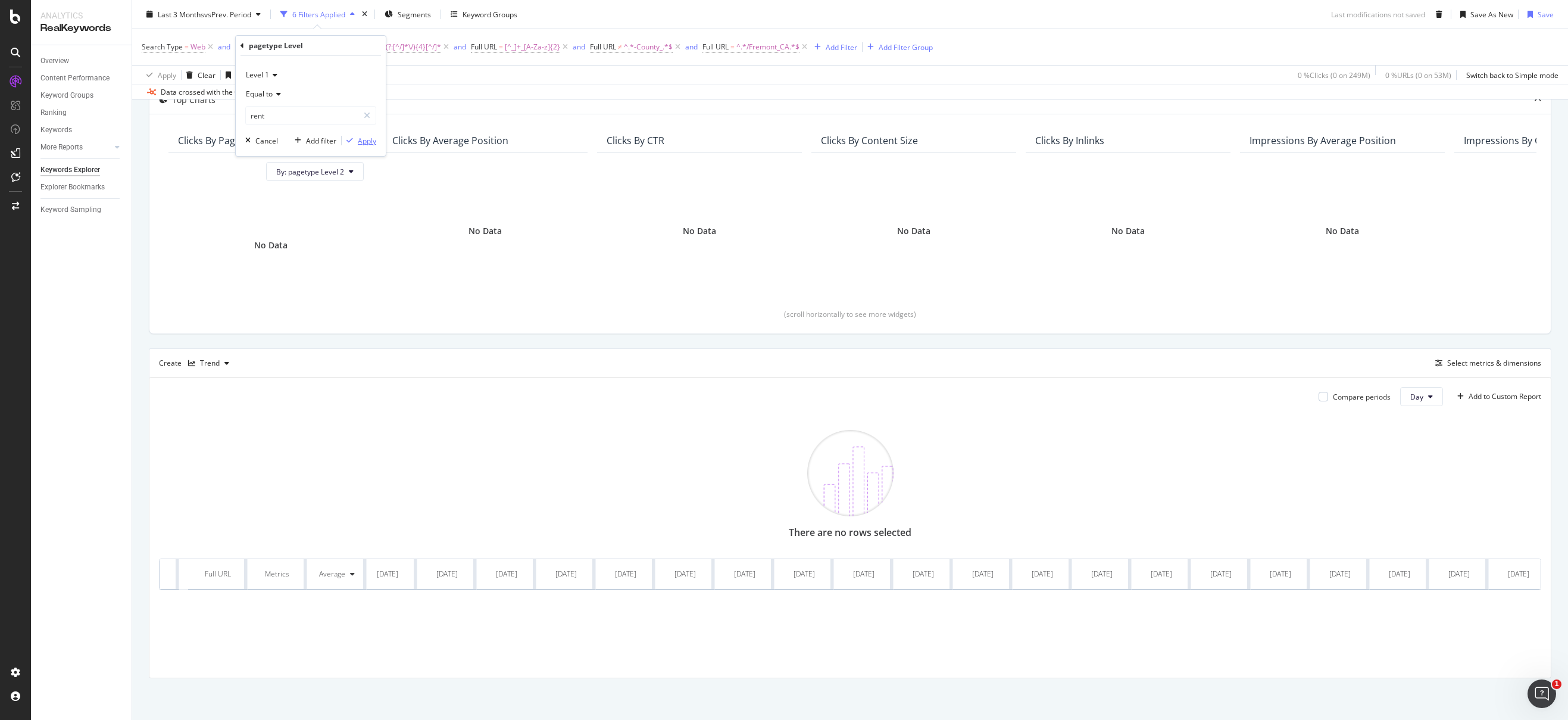
click at [366, 141] on div "Apply" at bounding box center [367, 141] width 18 height 10
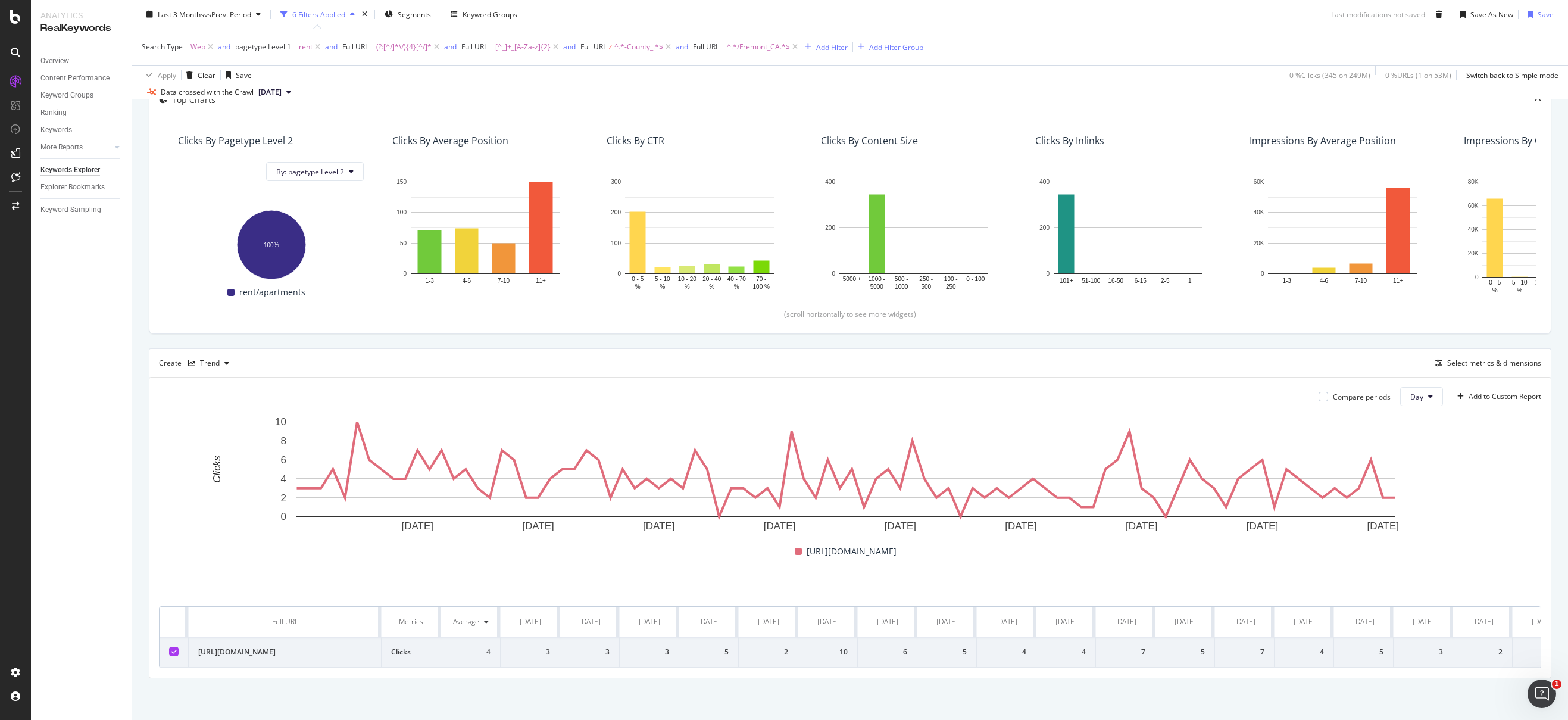
click at [464, 670] on div "Compare periods Day Add to Custom Report 30 Jun. 2025 10 Jul. 2025 20 Jul. 2025…" at bounding box center [850, 527] width 1401 height 300
click at [739, 47] on span "^.*/Fremont_CA.*$" at bounding box center [758, 47] width 63 height 16
drag, startPoint x: 740, startPoint y: 95, endPoint x: 728, endPoint y: 95, distance: 12.0
click at [728, 95] on input "/Fremont_CA" at bounding box center [761, 96] width 113 height 19
click at [737, 95] on input "/Fremont_CA" at bounding box center [761, 96] width 113 height 19
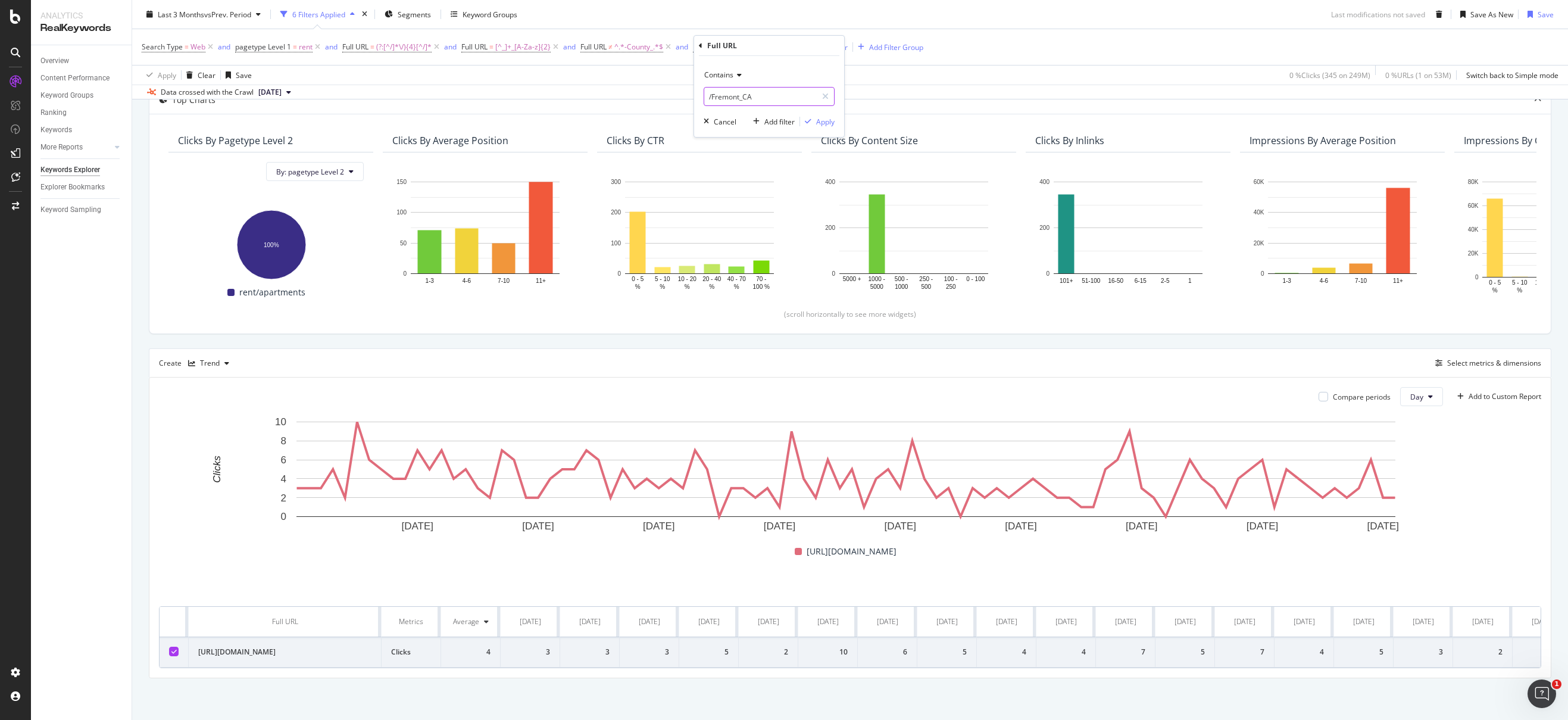
click at [711, 96] on input "/Fremont_CA" at bounding box center [761, 96] width 113 height 19
click at [730, 96] on input "/Pleasonton_CA" at bounding box center [761, 96] width 113 height 19
type input "/Pleasanton_CA"
click at [820, 119] on div "Apply" at bounding box center [825, 122] width 18 height 10
